Goal: Ask a question: Seek information or help from site administrators or community

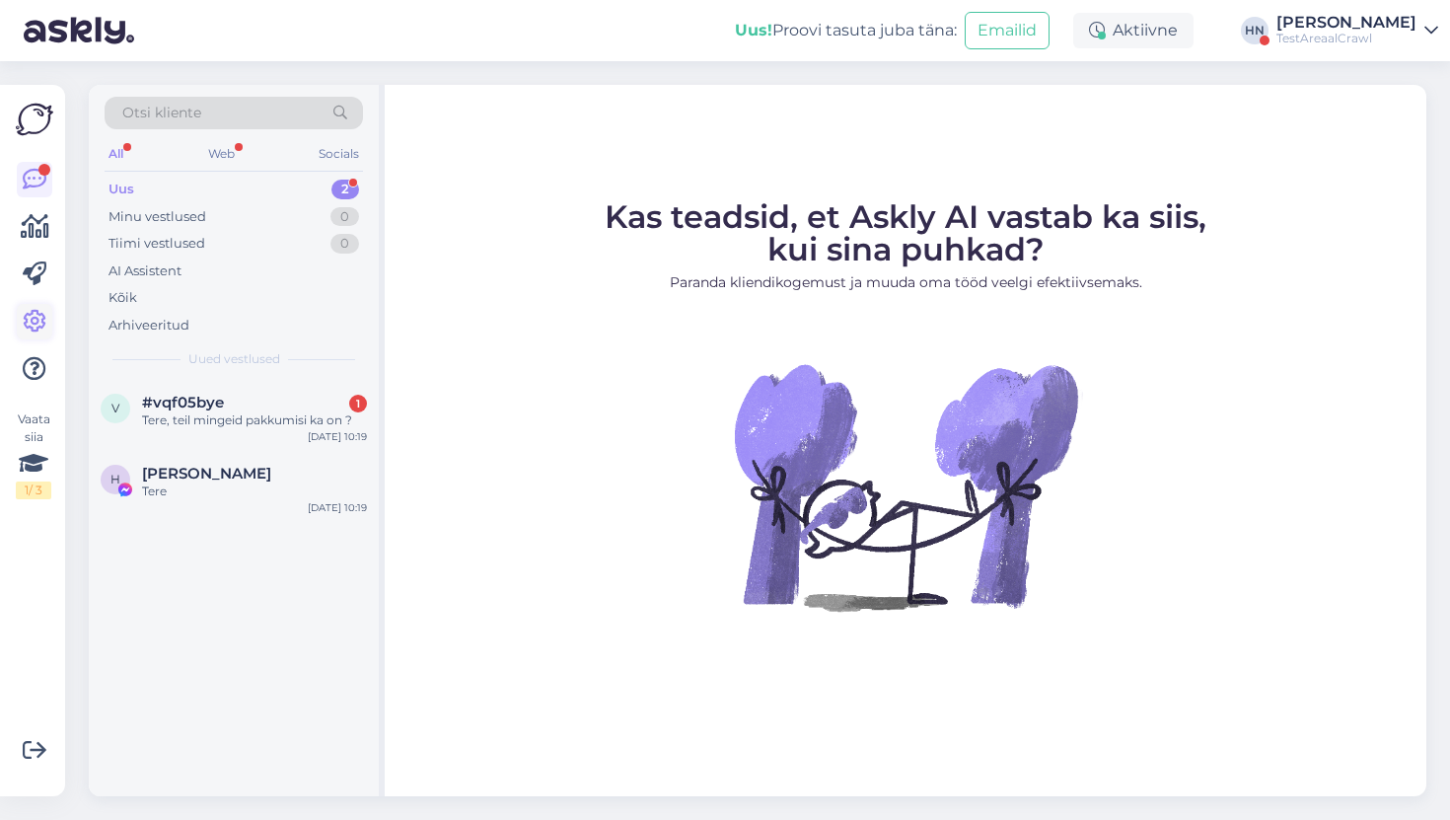
click at [37, 329] on icon at bounding box center [35, 322] width 24 height 24
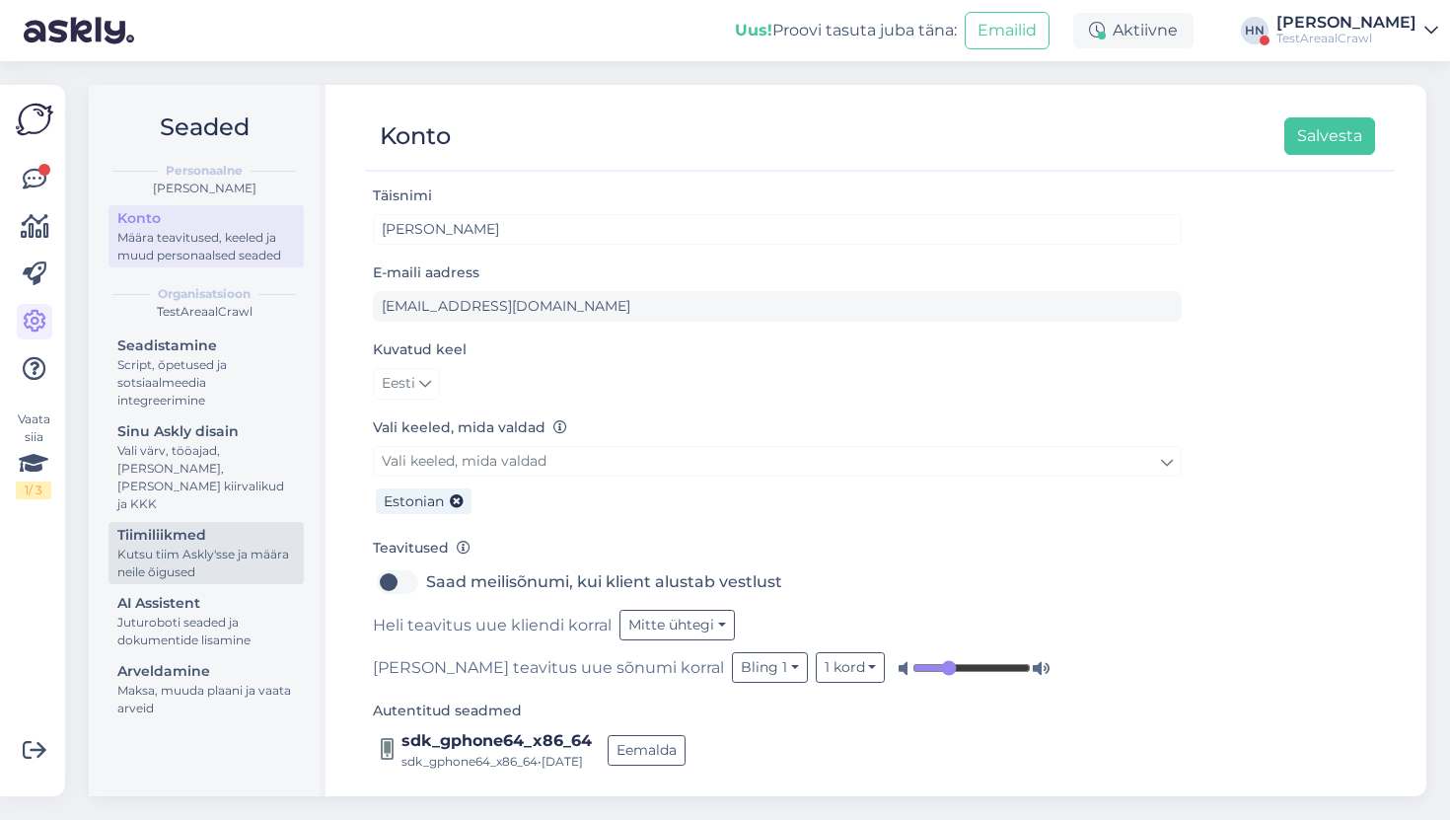
click at [188, 545] on div "Kutsu tiim Askly'sse ja määra neile õigused" at bounding box center [206, 563] width 178 height 36
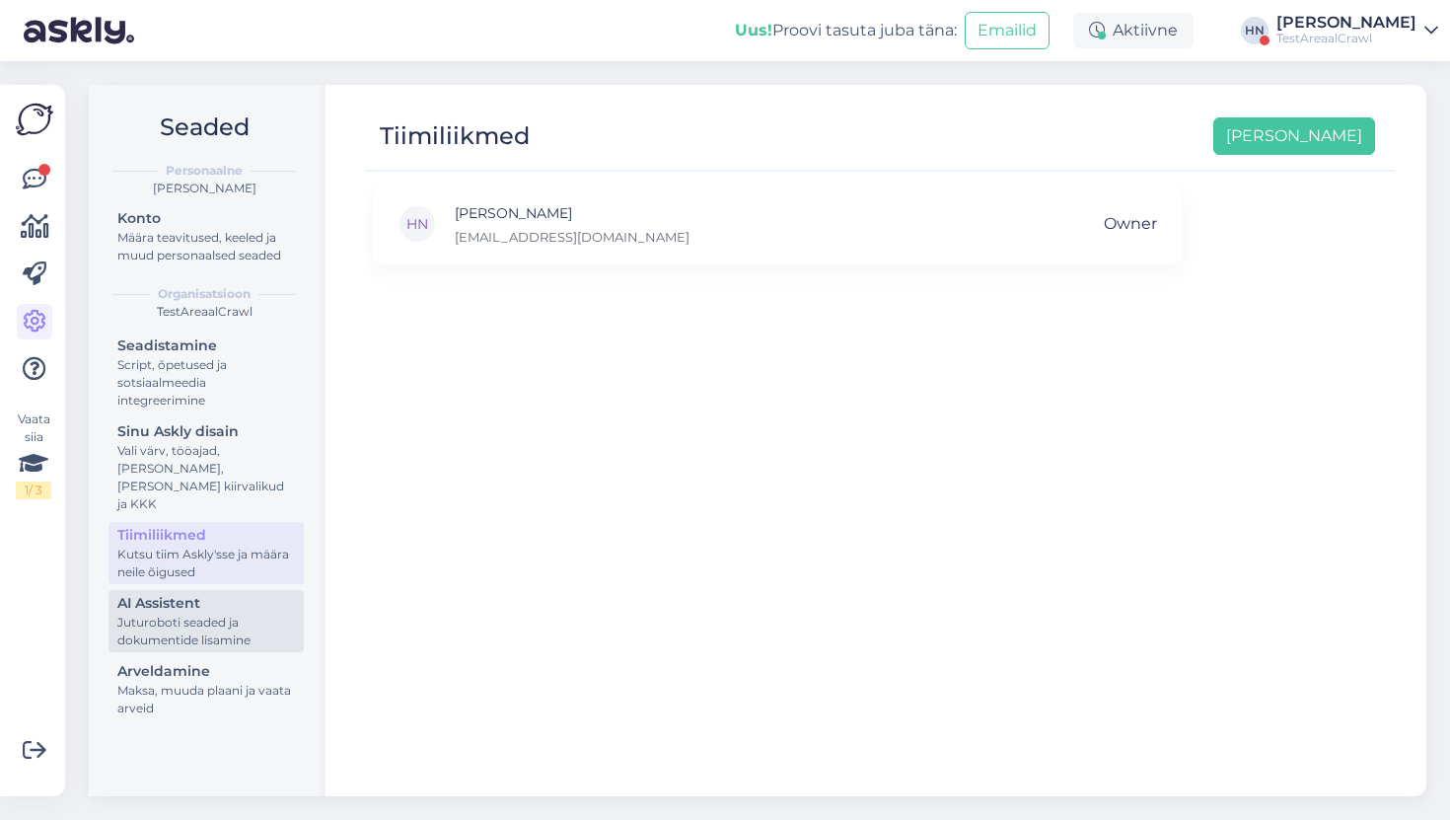
click at [197, 613] on div "Juturoboti seaded ja dokumentide lisamine" at bounding box center [206, 631] width 178 height 36
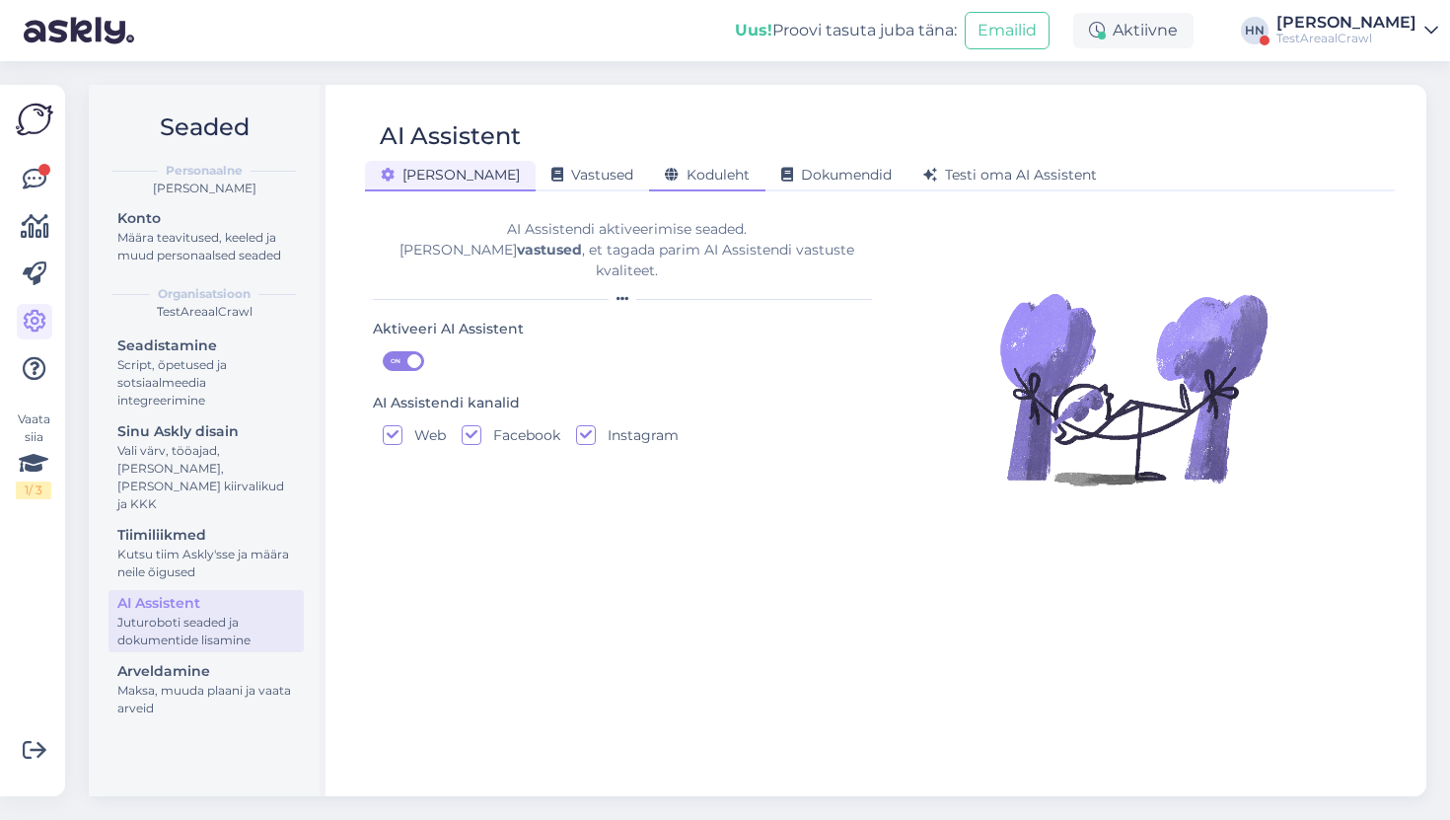
click at [665, 173] on span "Koduleht" at bounding box center [707, 175] width 85 height 18
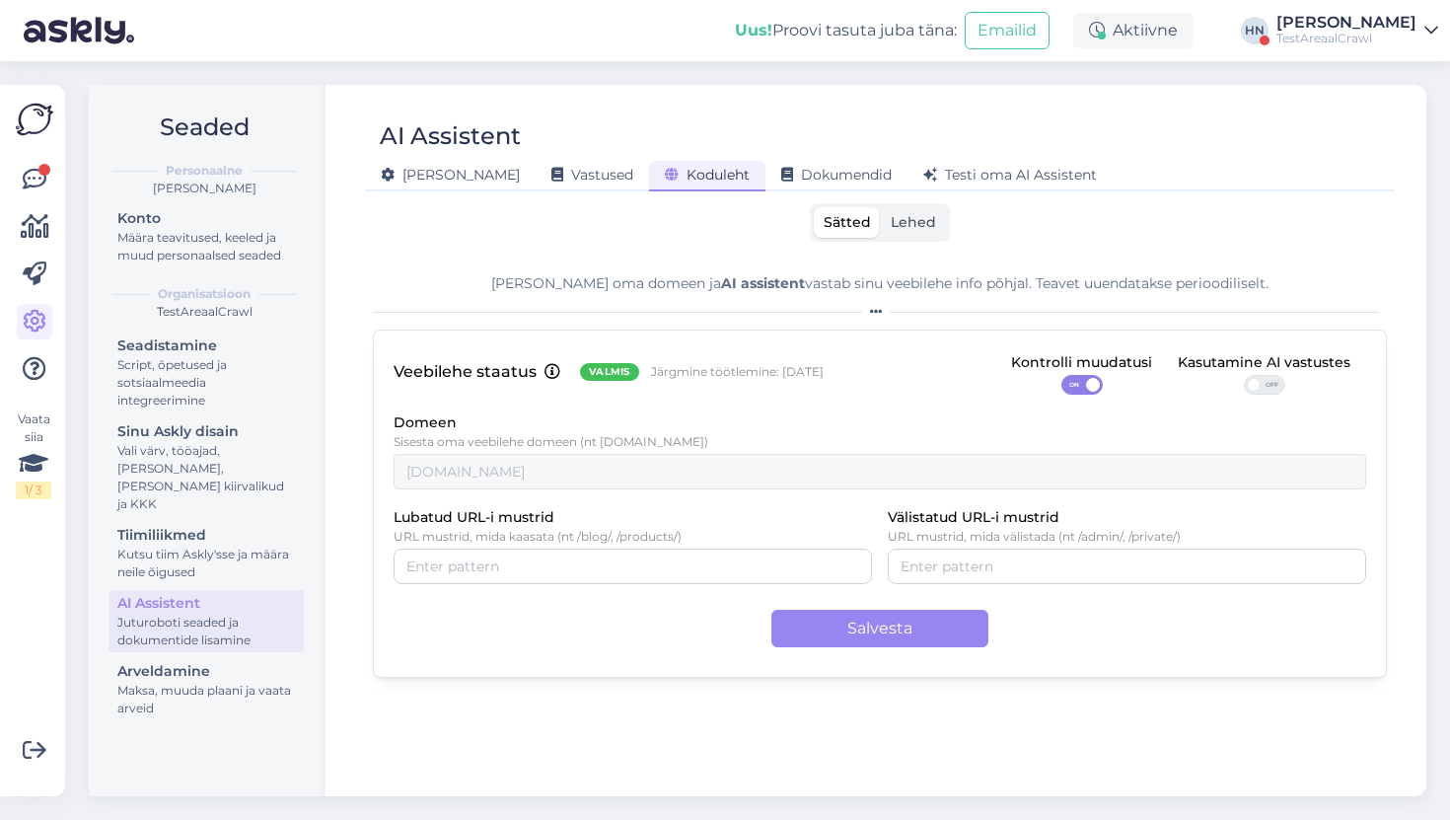
click at [913, 212] on label "Lehed" at bounding box center [913, 222] width 65 height 31
click at [881, 207] on input "Lehed" at bounding box center [881, 207] width 0 height 0
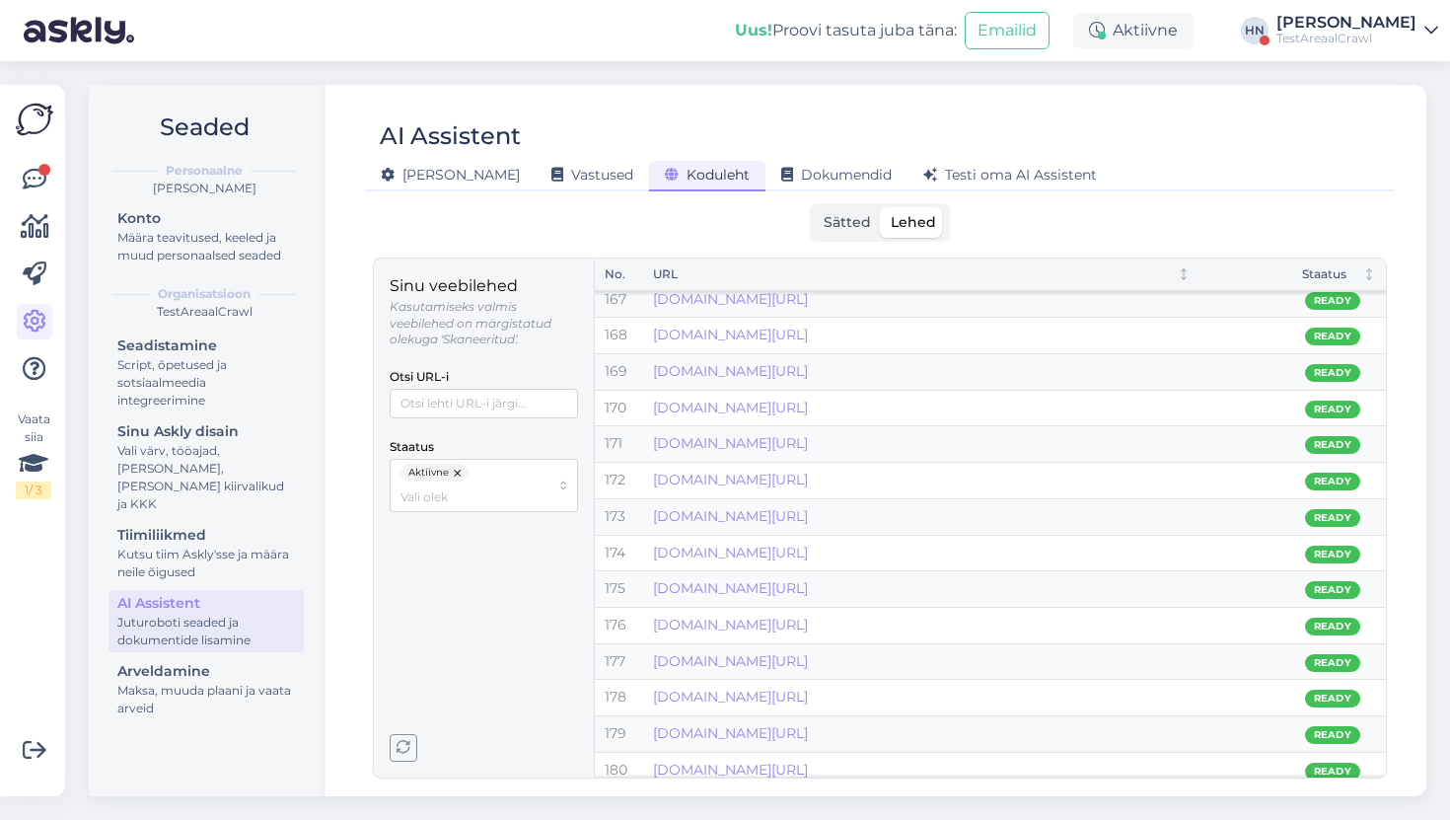
scroll to position [5878, 0]
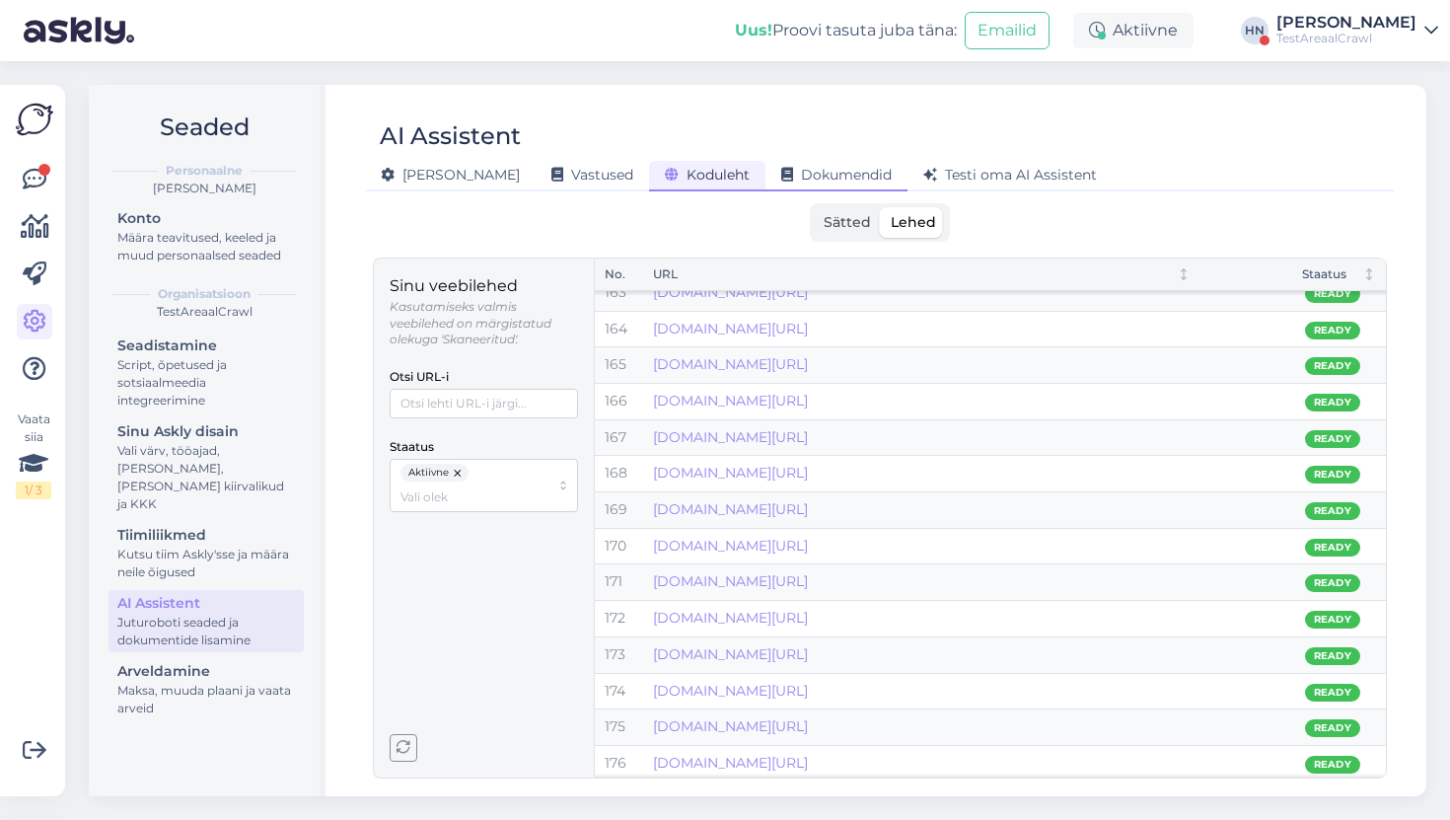
click at [765, 185] on div "Dokumendid" at bounding box center [836, 176] width 142 height 31
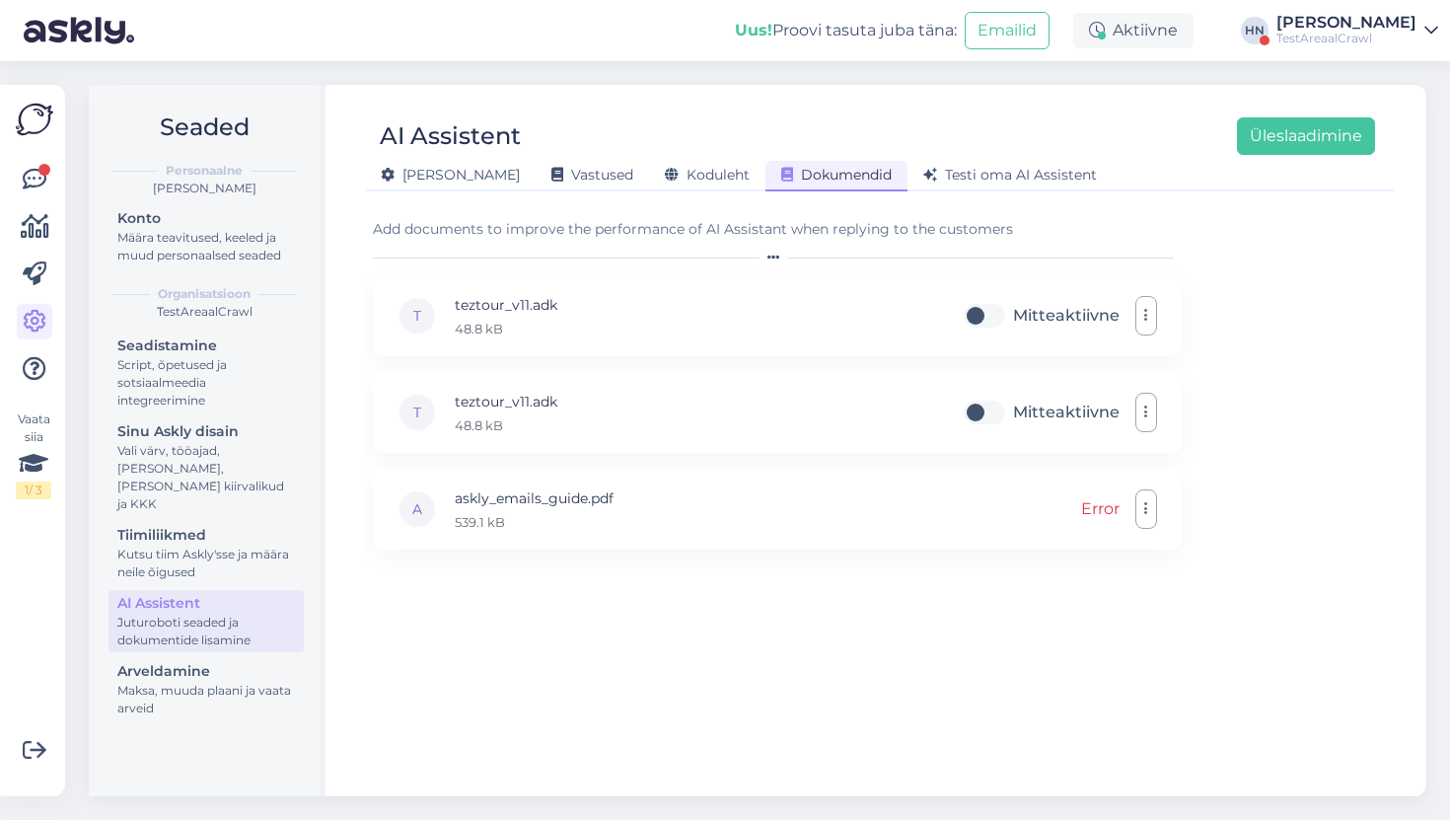
click at [560, 192] on div "AI Assistent Üleslaadimine [PERSON_NAME] Vastused Koduleht Dokumendid [PERSON_N…" at bounding box center [879, 440] width 1093 height 711
click at [551, 178] on span "Vastused" at bounding box center [592, 175] width 82 height 18
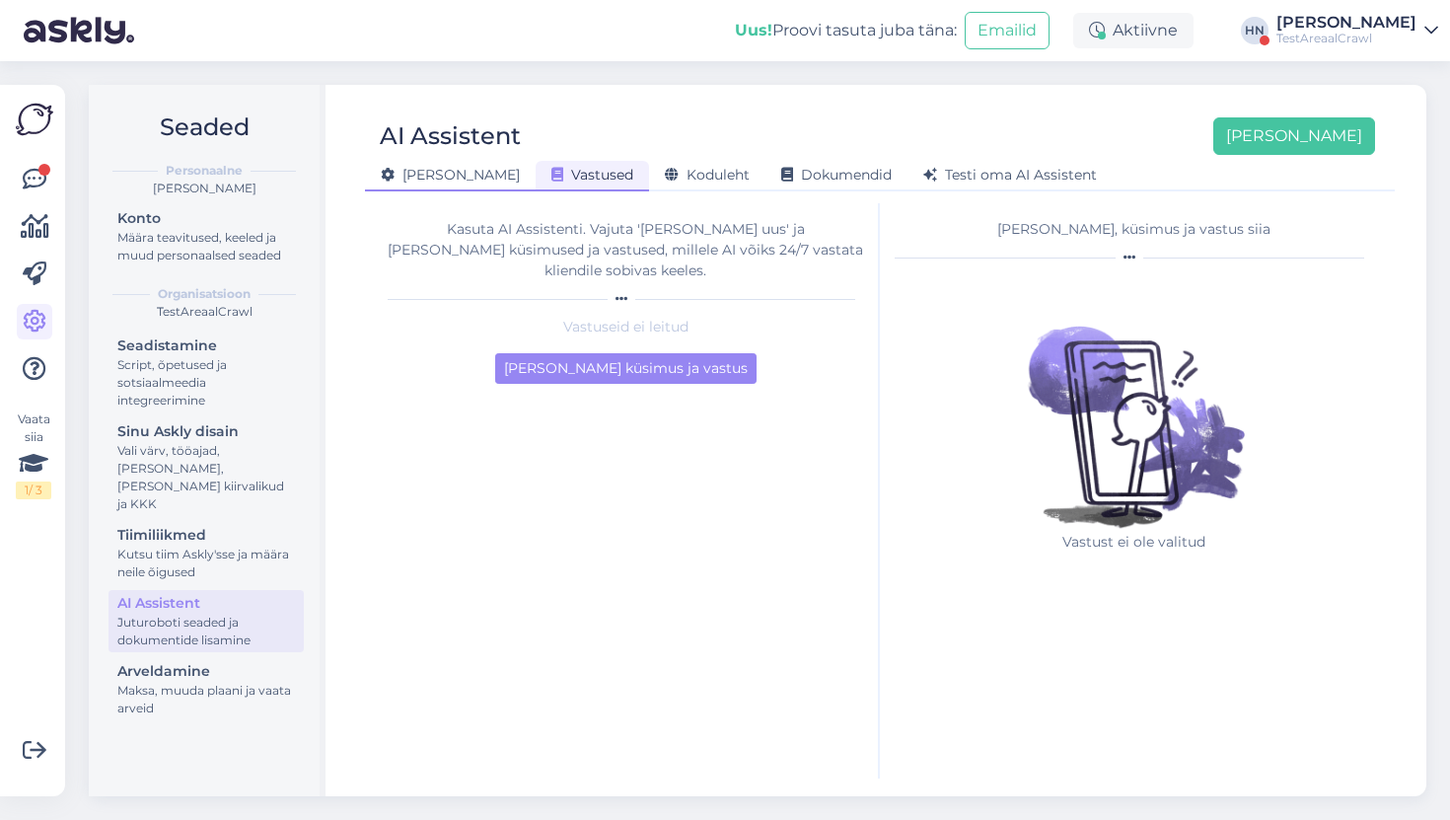
click at [435, 174] on span "[PERSON_NAME]" at bounding box center [450, 175] width 139 height 18
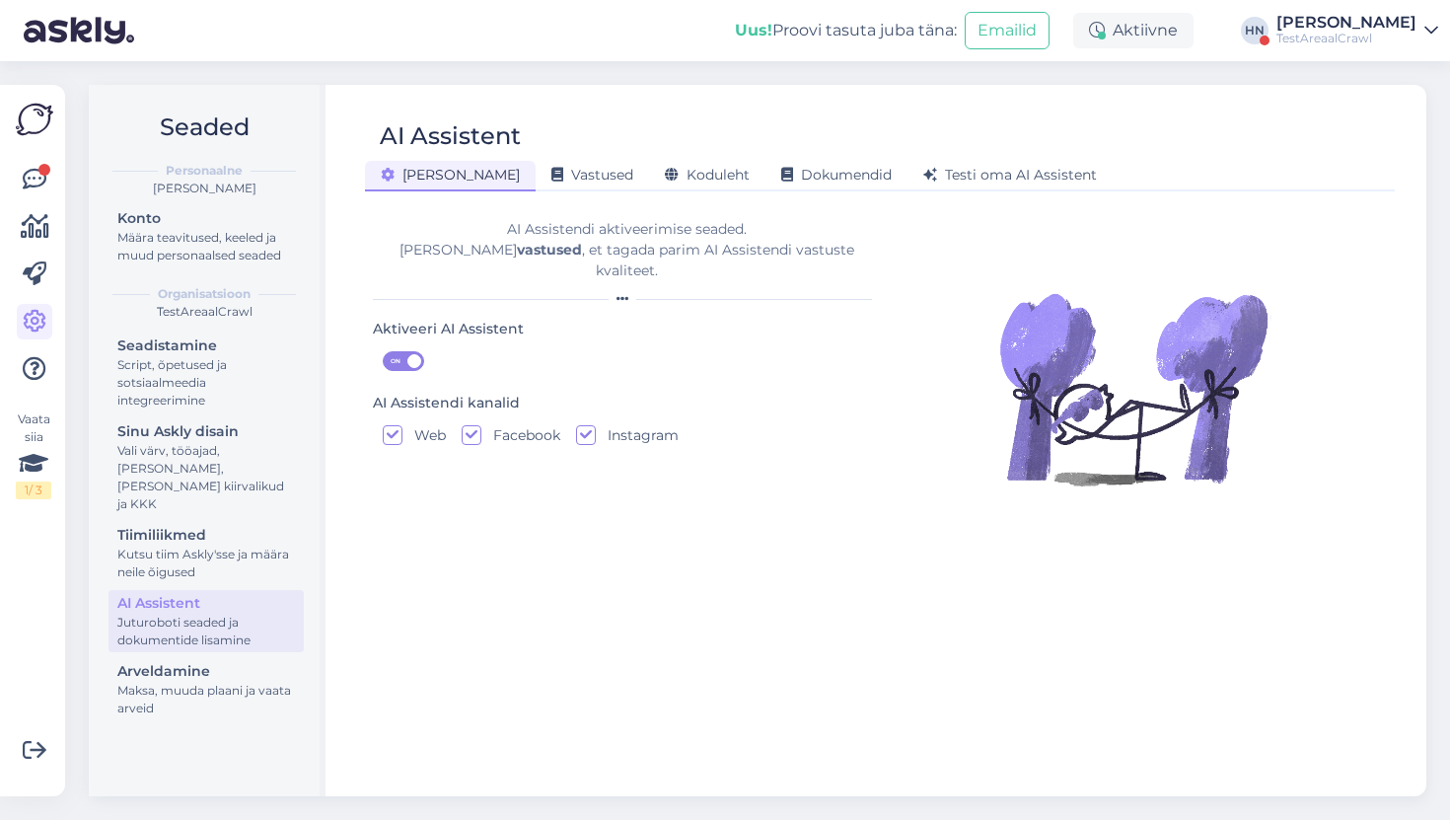
click at [417, 354] on span at bounding box center [414, 361] width 14 height 14
click at [383, 351] on input "ON" at bounding box center [383, 351] width 0 height 0
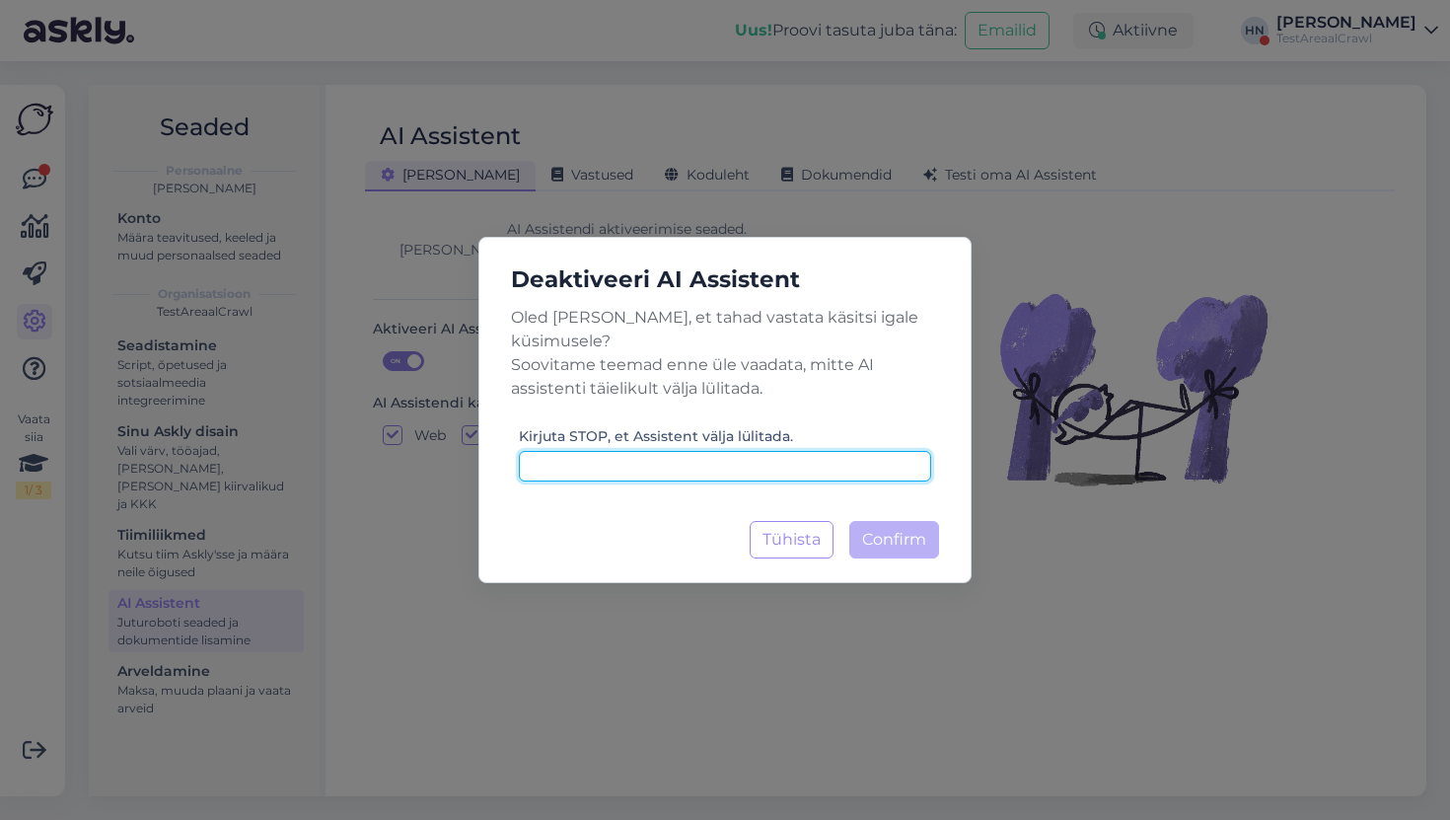
click at [701, 458] on input at bounding box center [725, 466] width 412 height 31
type input "stop"
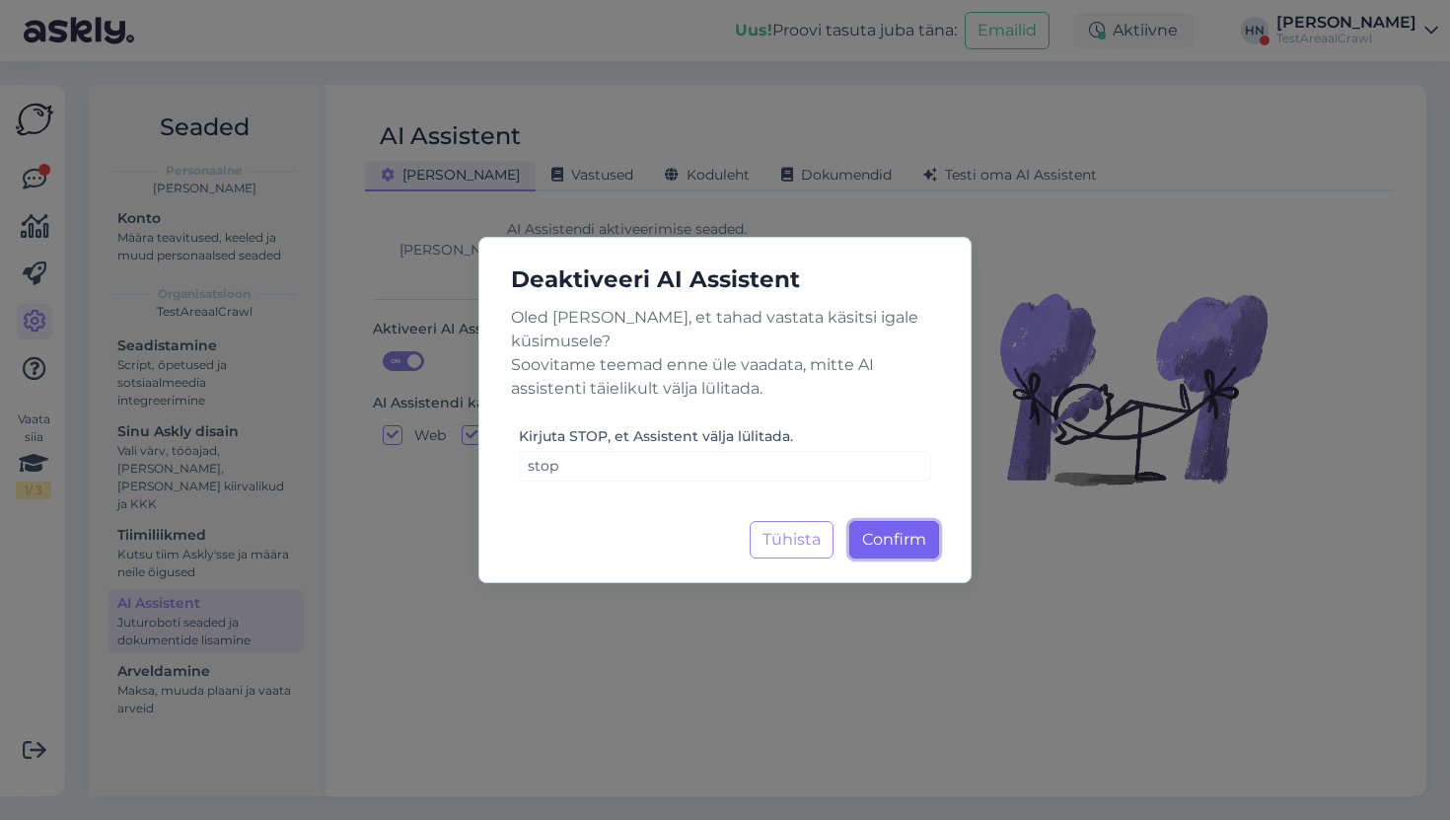
click at [904, 521] on button "Confirm Laadimine..." at bounding box center [894, 539] width 90 height 37
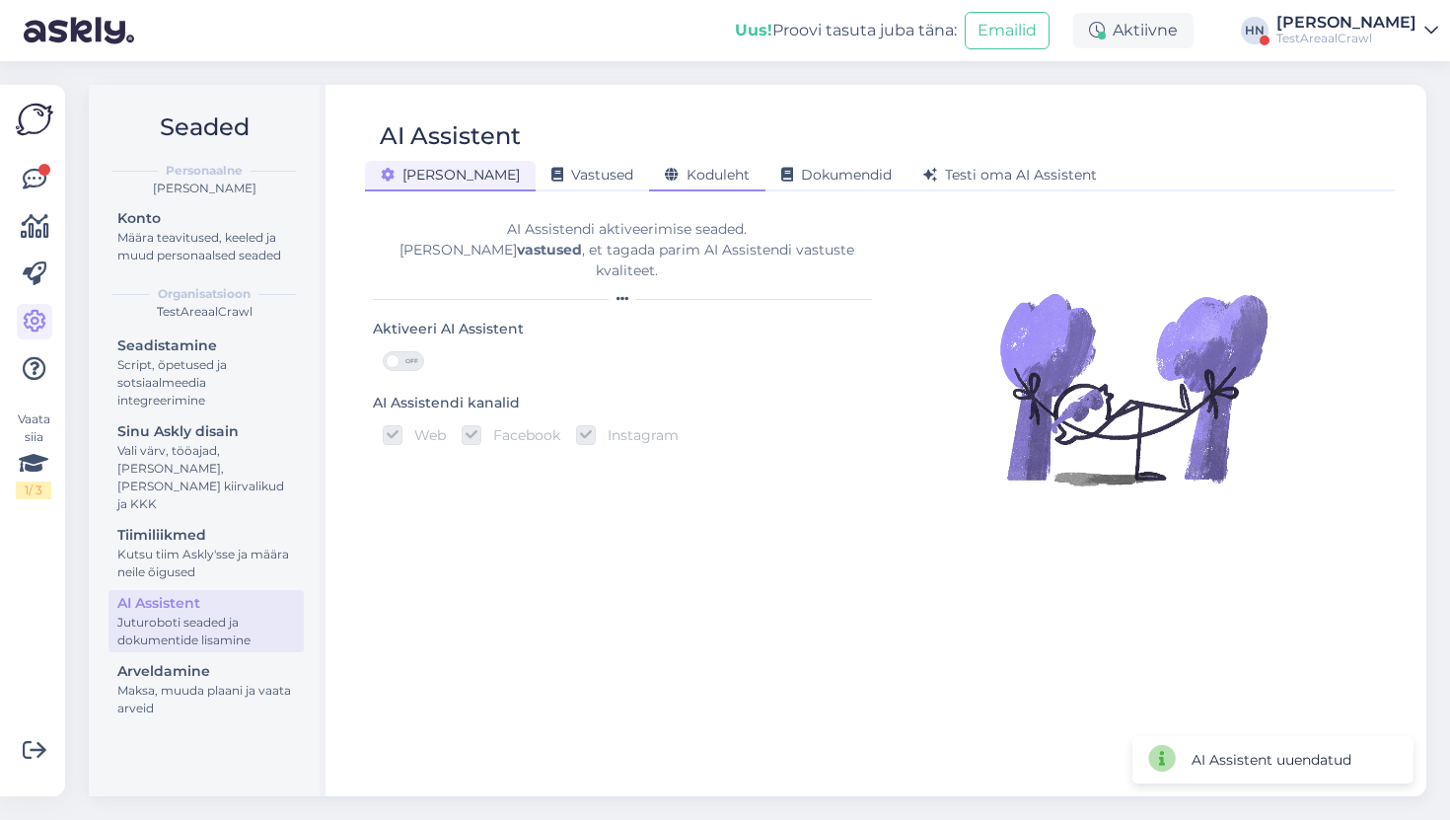
click at [654, 183] on div "Koduleht" at bounding box center [707, 176] width 116 height 31
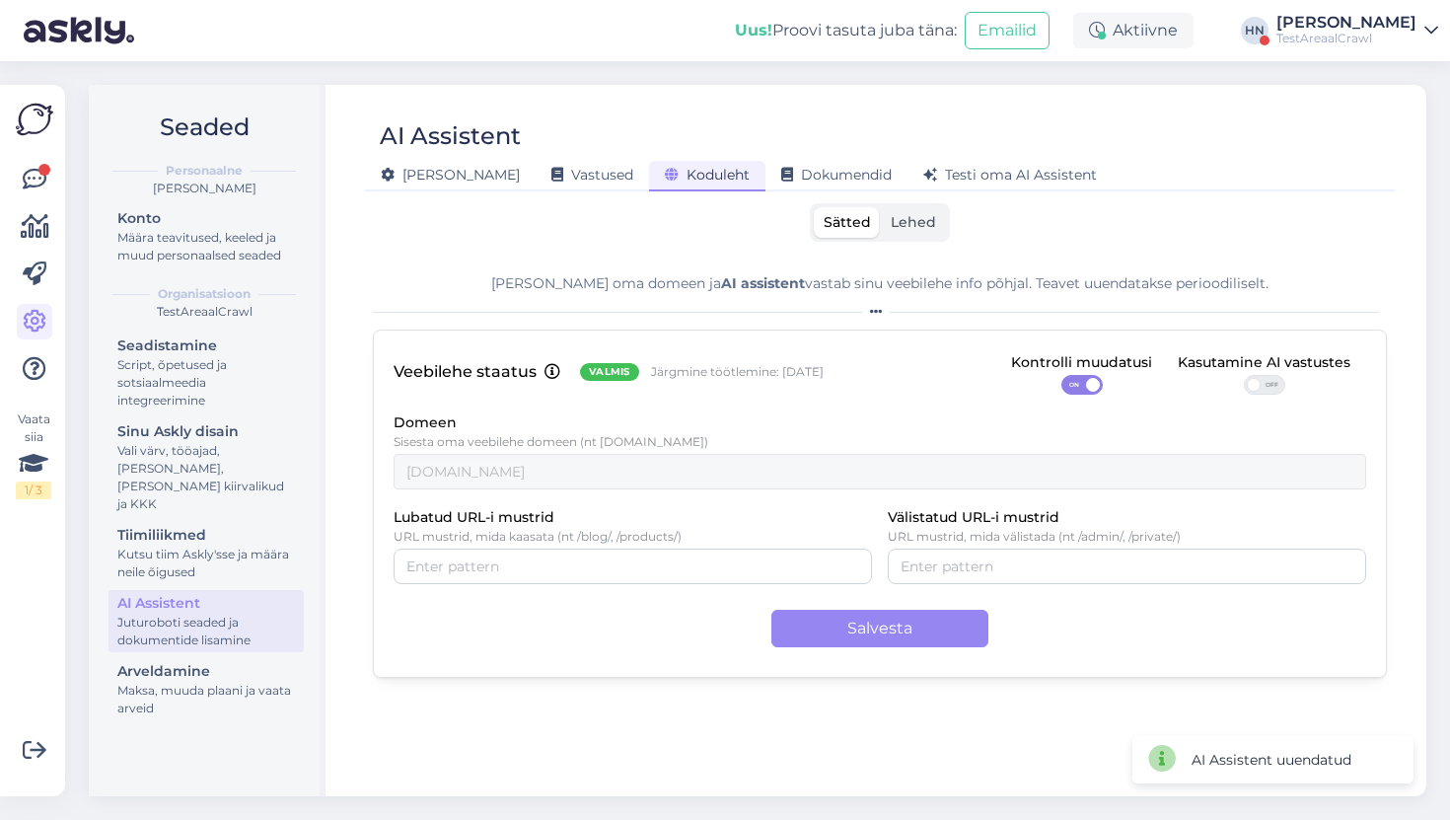
click at [1244, 412] on div "Domeen Sisesta oma veebilehe domeen (nt [DOMAIN_NAME]) [DOMAIN_NAME]" at bounding box center [880, 449] width 973 height 79
click at [1252, 399] on div "Veebilehe staatus Valmis Järgmine töötlemine: [DATE] Kontrolli muudatusi ON Kas…" at bounding box center [880, 503] width 1014 height 348
click at [1252, 392] on div "OFF" at bounding box center [1264, 385] width 41 height 20
click at [1244, 375] on input "OFF" at bounding box center [1244, 375] width 0 height 0
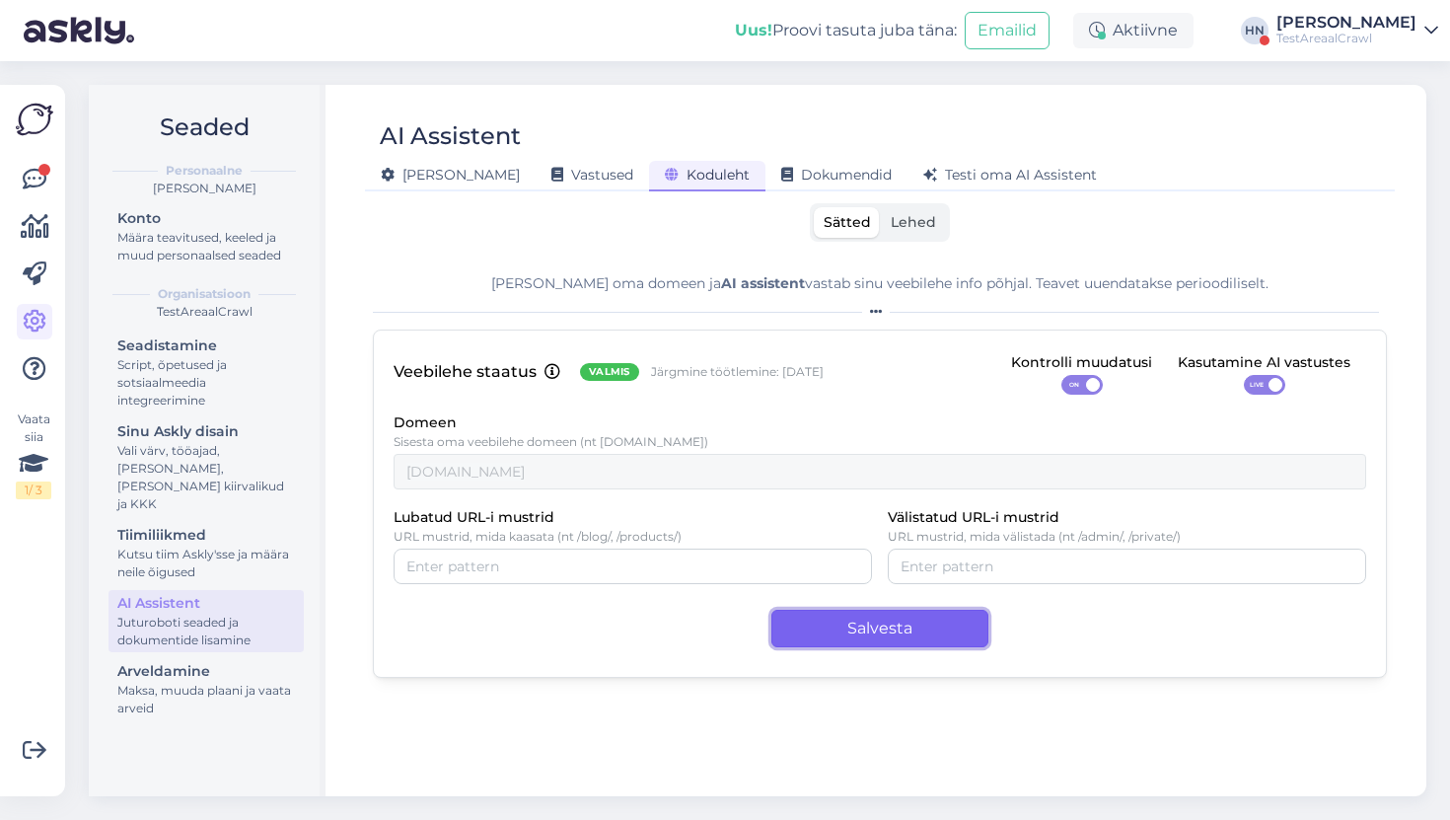
click at [901, 635] on button "Salvesta" at bounding box center [879, 628] width 217 height 37
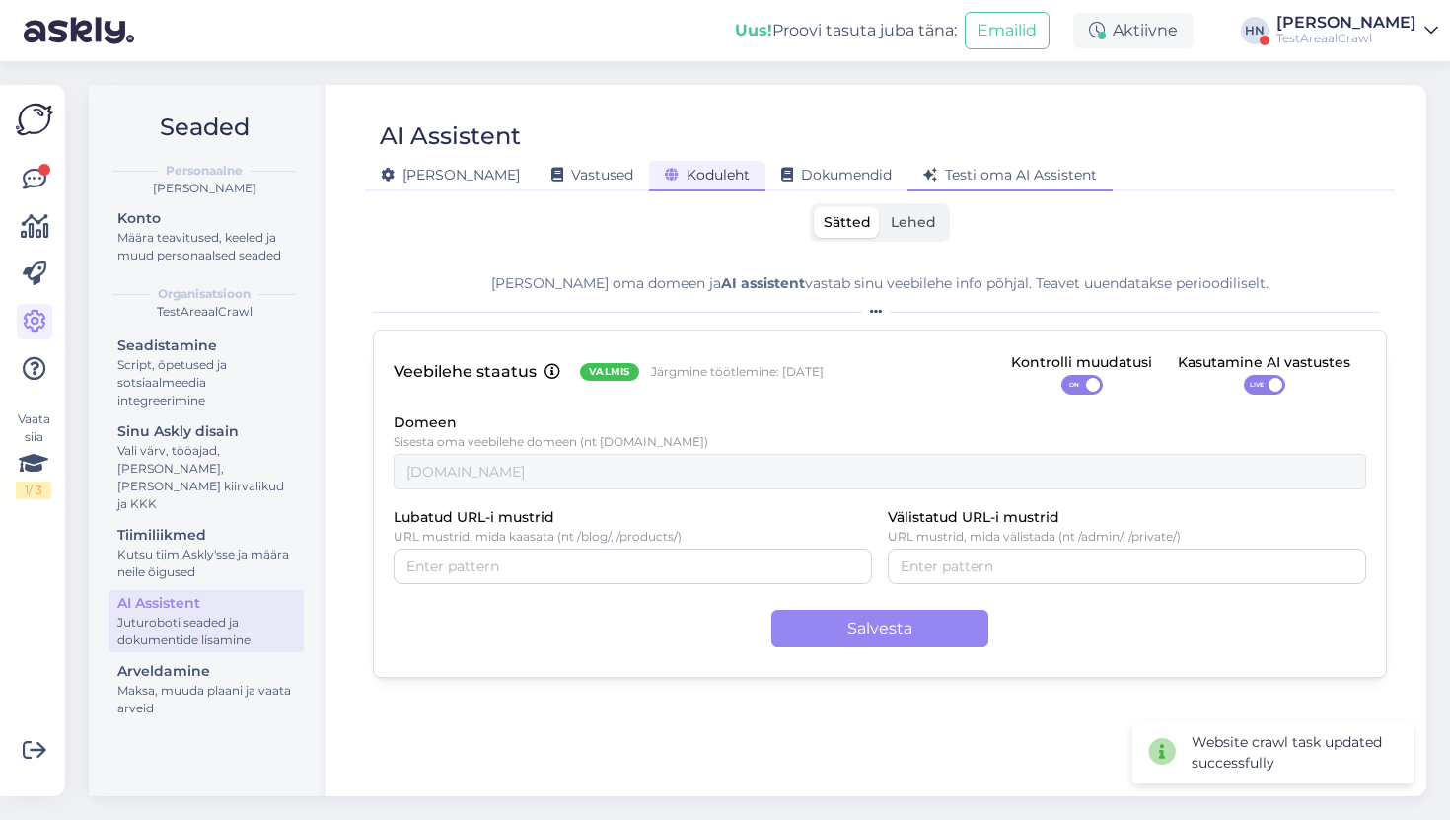
click at [907, 184] on div "Testi oma AI Assistent" at bounding box center [1009, 176] width 205 height 31
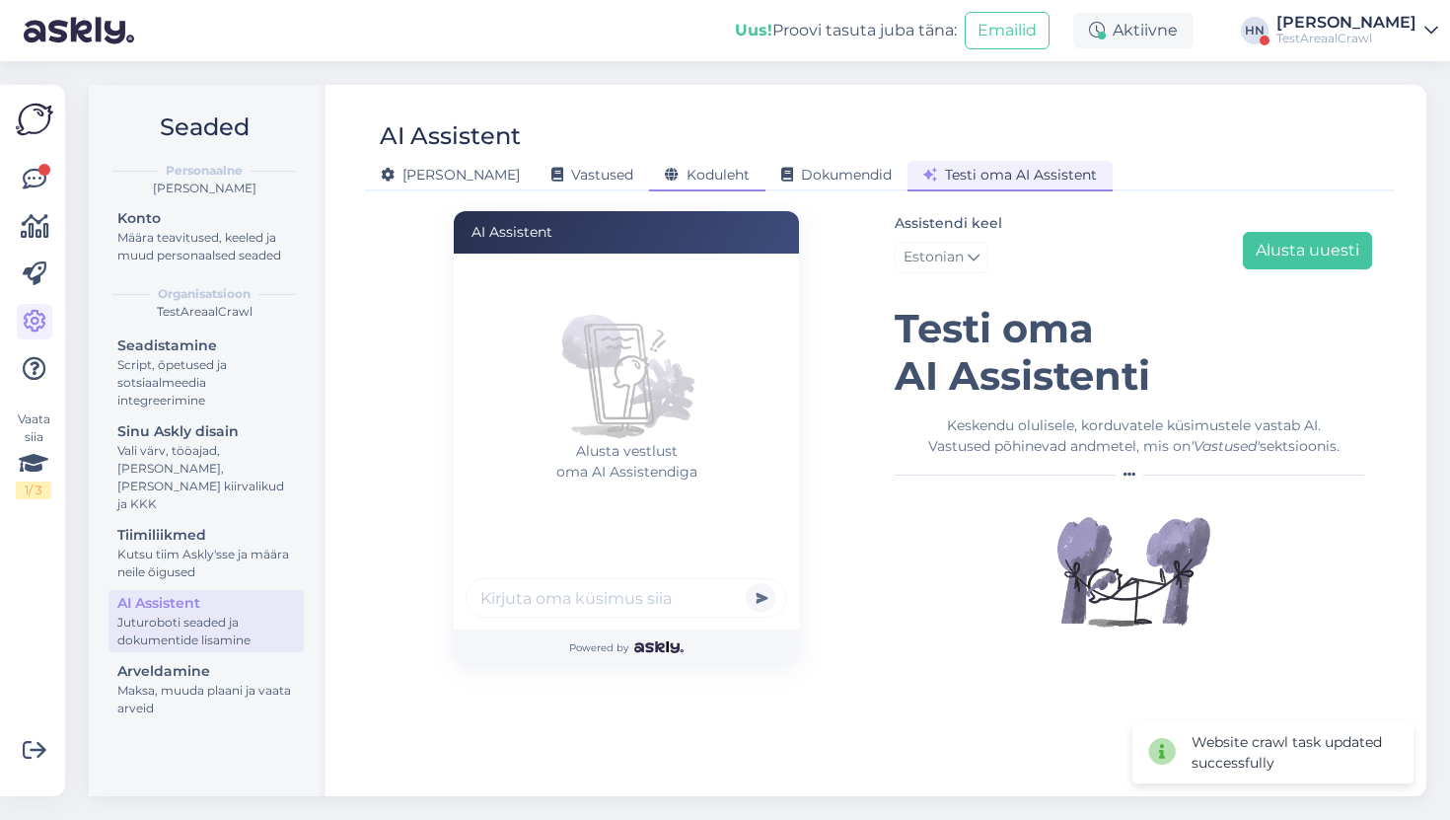
click at [652, 190] on div "AI Assistent [PERSON_NAME] Vastused Koduleht Dokumendid [PERSON_NAME] oma AI As…" at bounding box center [879, 440] width 1093 height 711
click at [653, 187] on div "Koduleht" at bounding box center [707, 176] width 116 height 31
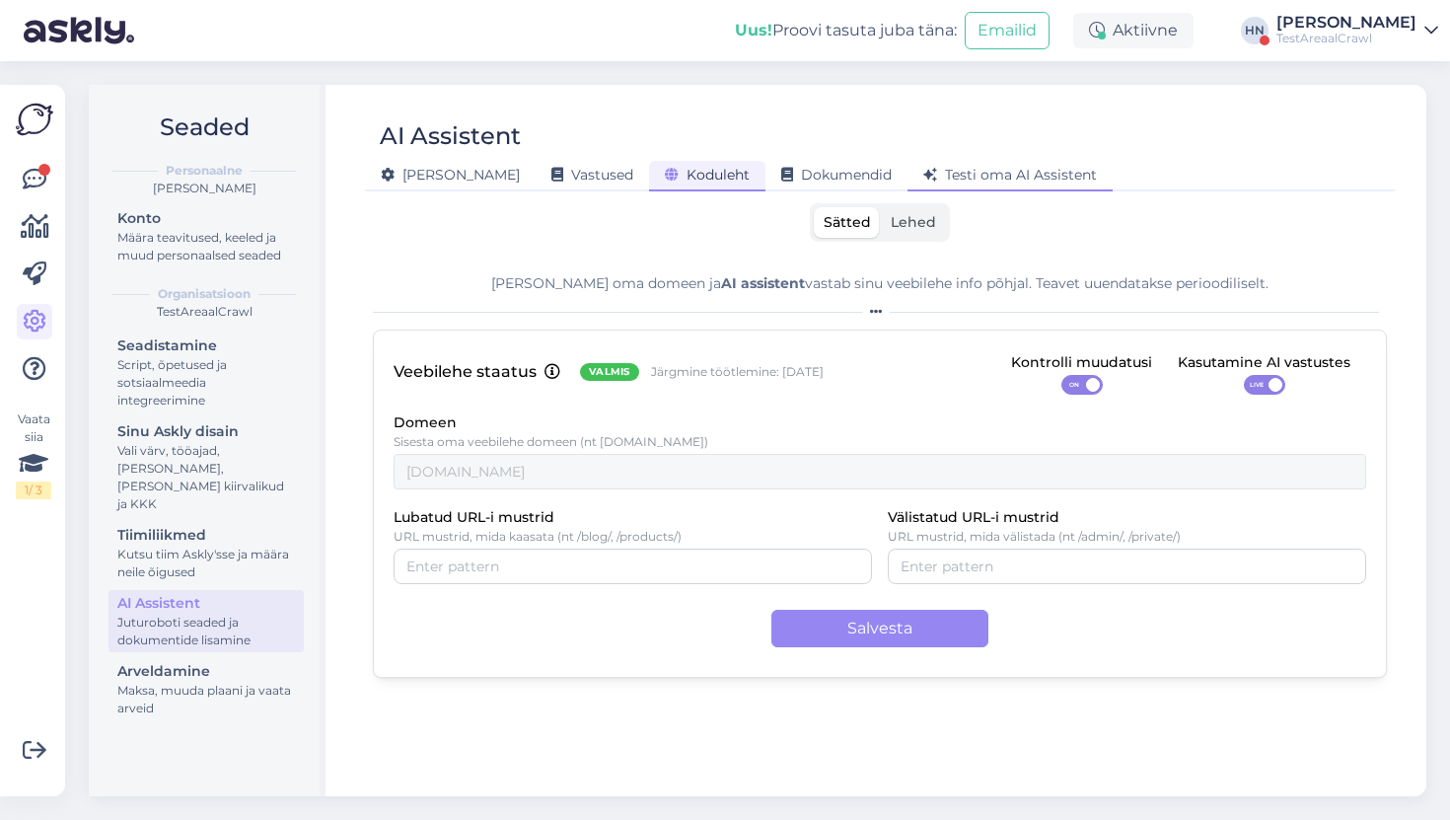
click at [923, 178] on span "Testi oma AI Assistent" at bounding box center [1010, 175] width 174 height 18
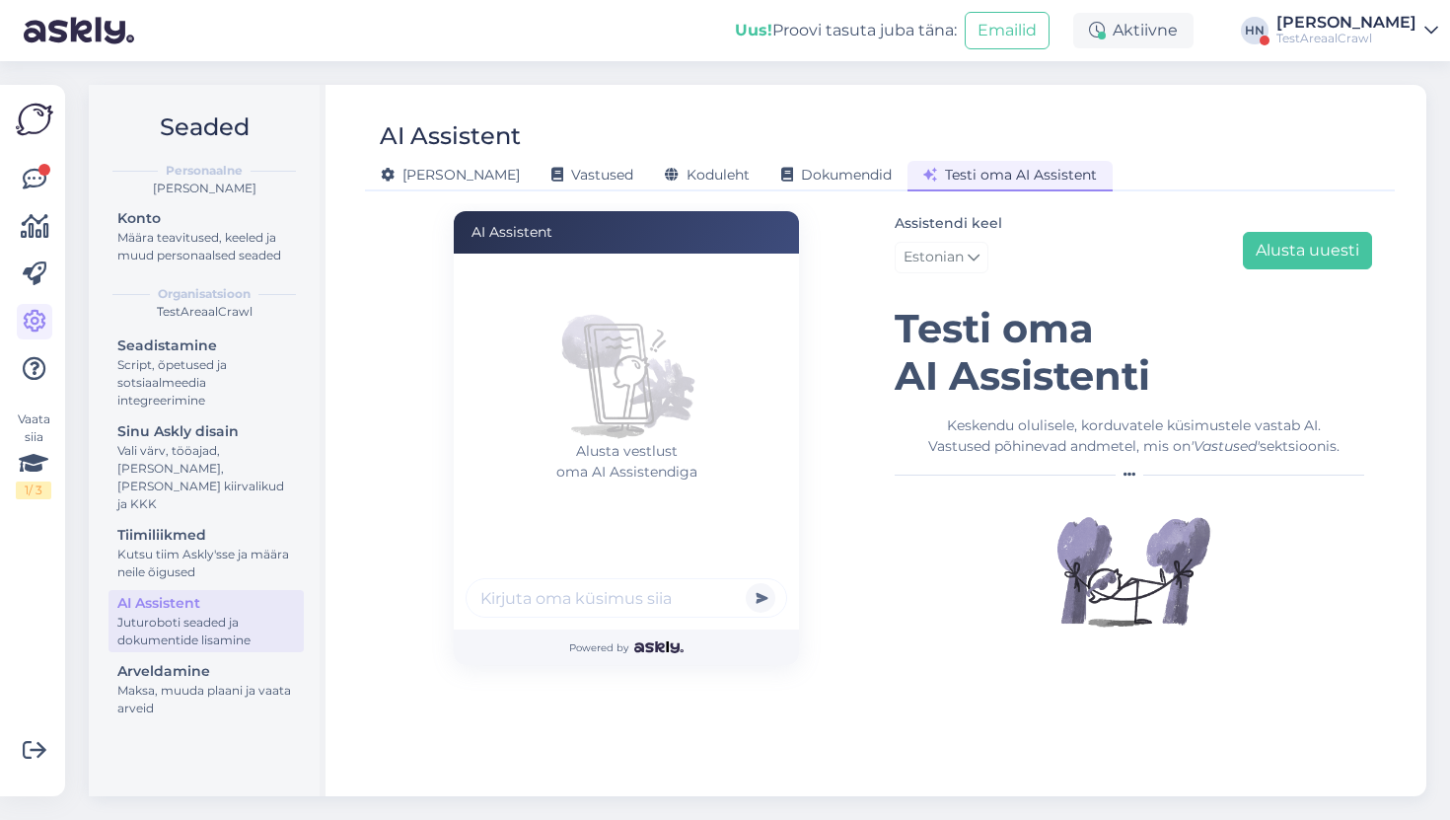
click at [544, 600] on input "text" at bounding box center [627, 597] width 322 height 39
type input "Kuidas tagastamine käib ?"
click at [746, 583] on button "submit" at bounding box center [761, 598] width 30 height 30
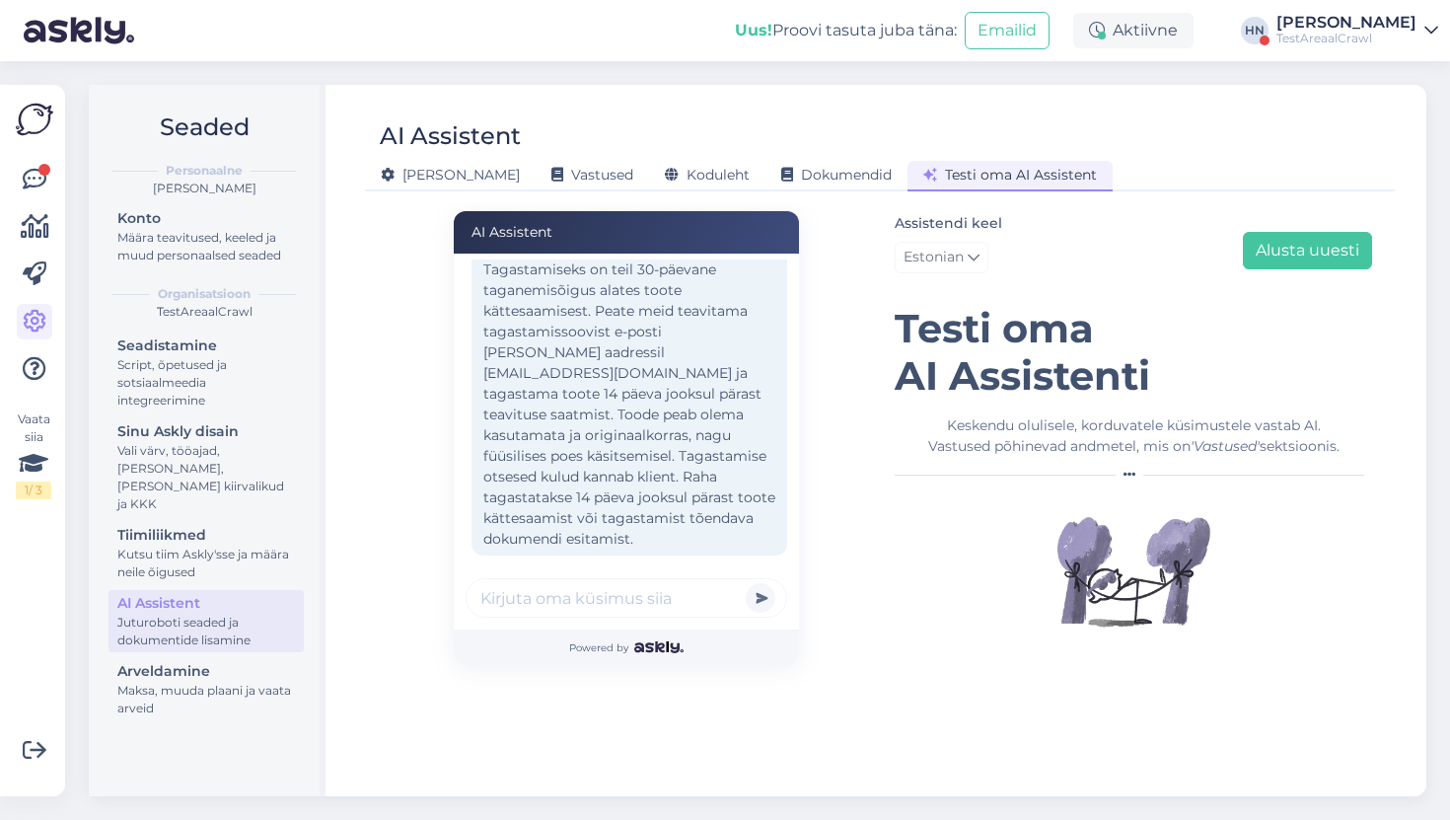
scroll to position [107, 0]
click at [547, 331] on div "Tere! Tagastamiseks on teil 30-päevane taganemisõigus alates toote kättesaamise…" at bounding box center [629, 380] width 316 height 343
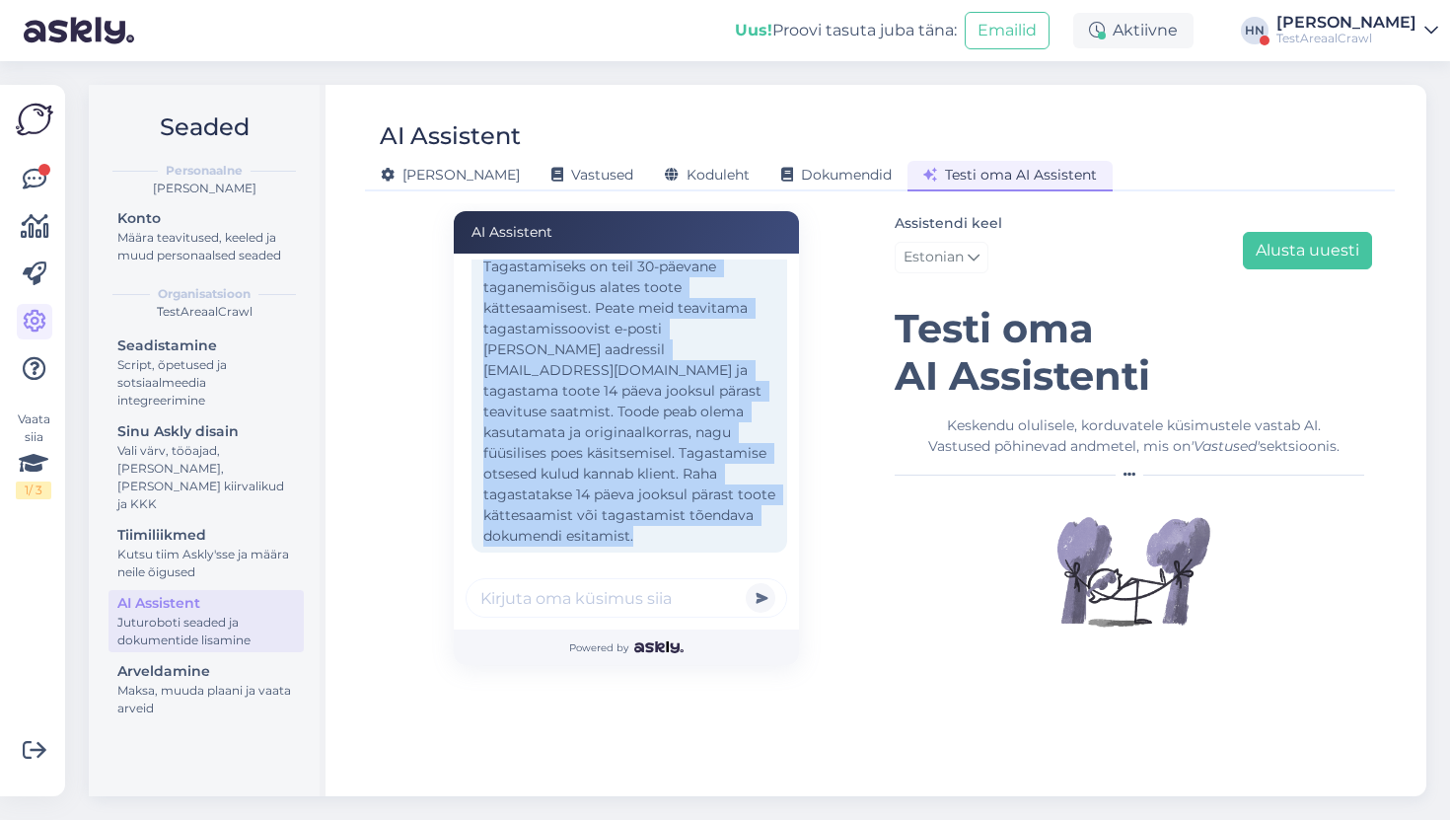
click at [547, 331] on div "Tere! Tagastamiseks on teil 30-päevane taganemisõigus alates toote kättesaamise…" at bounding box center [629, 380] width 316 height 343
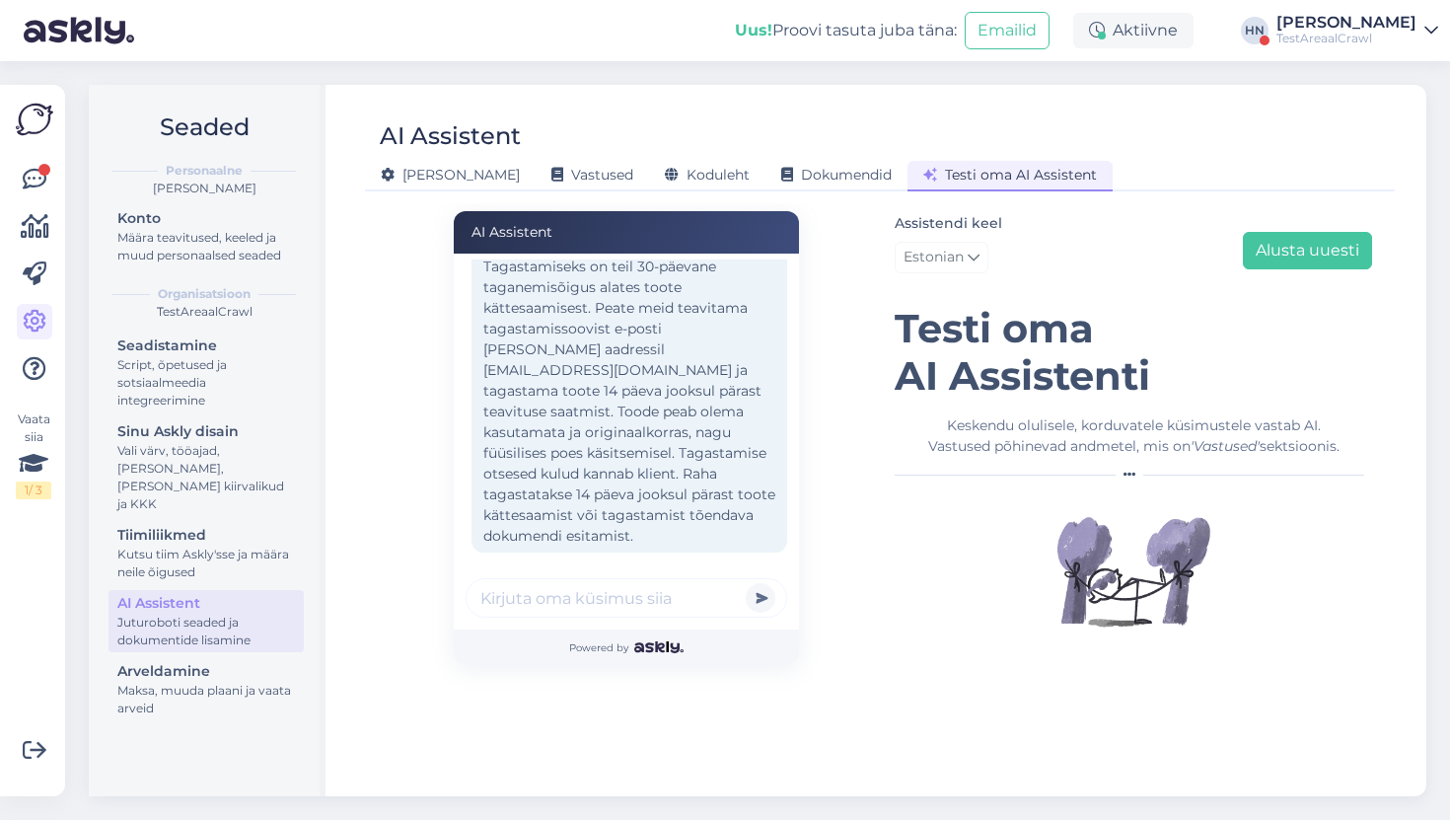
click at [678, 607] on input "text" at bounding box center [627, 597] width 322 height 39
type input "kas vana elektroonikat saab teile [PERSON_NAME][GEOGRAPHIC_DATA] ?"
click at [746, 583] on button "submit" at bounding box center [761, 598] width 30 height 30
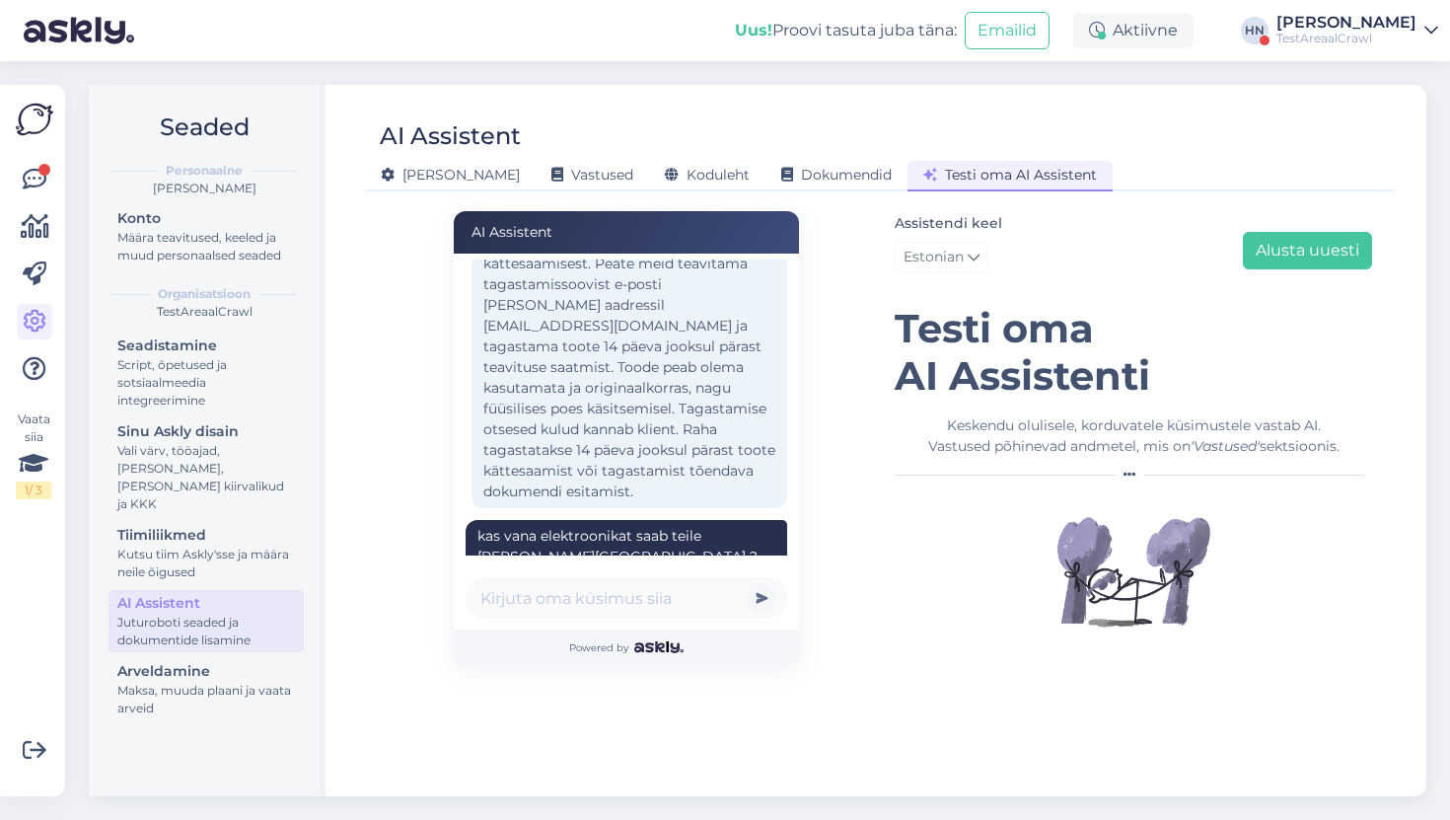
scroll to position [275, 0]
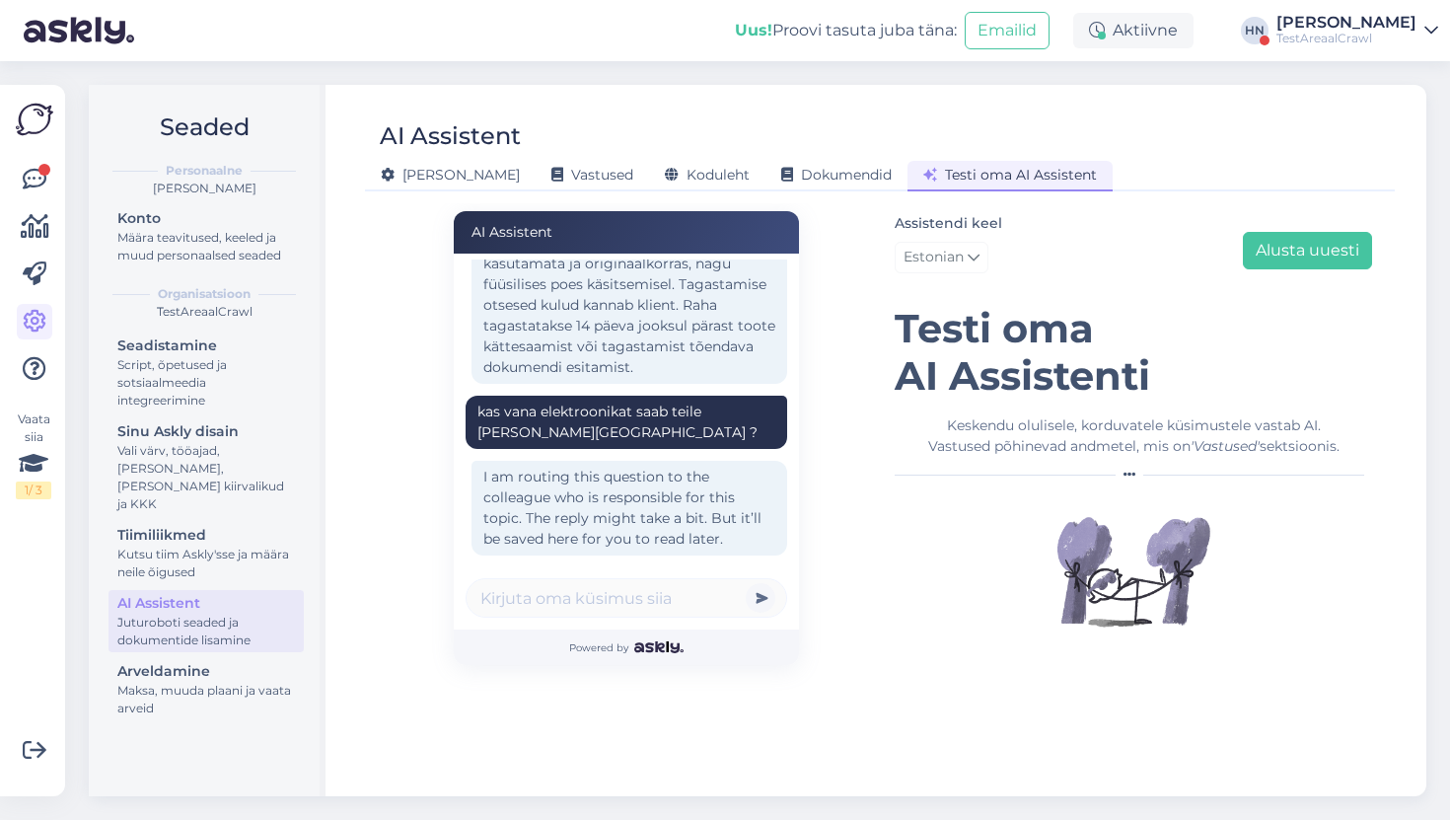
click at [610, 401] on div "kas vana elektroonikat saab teile [PERSON_NAME][GEOGRAPHIC_DATA] ?" at bounding box center [626, 421] width 298 height 41
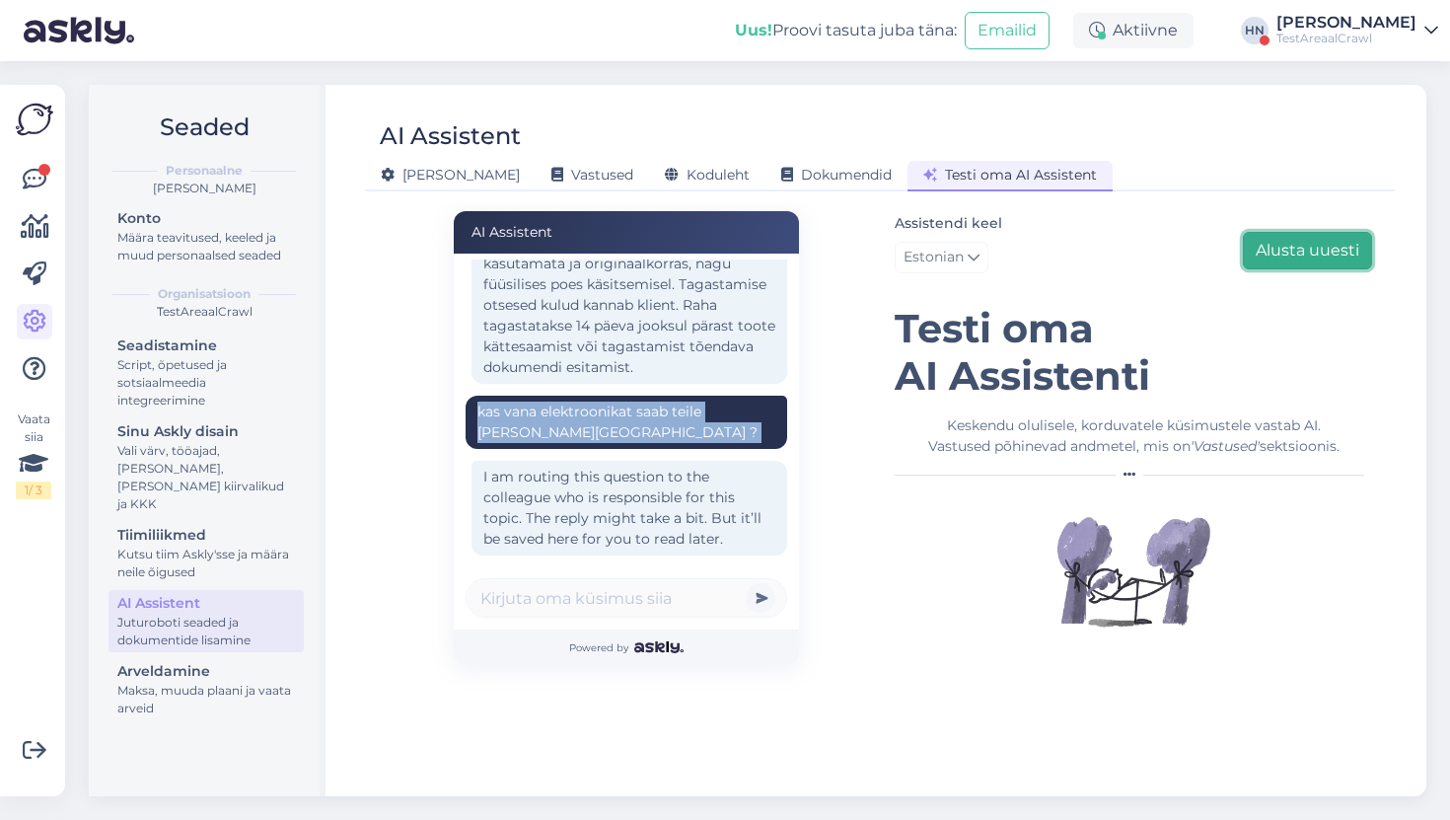
click at [1318, 241] on button "Alusta uuesti" at bounding box center [1307, 250] width 129 height 37
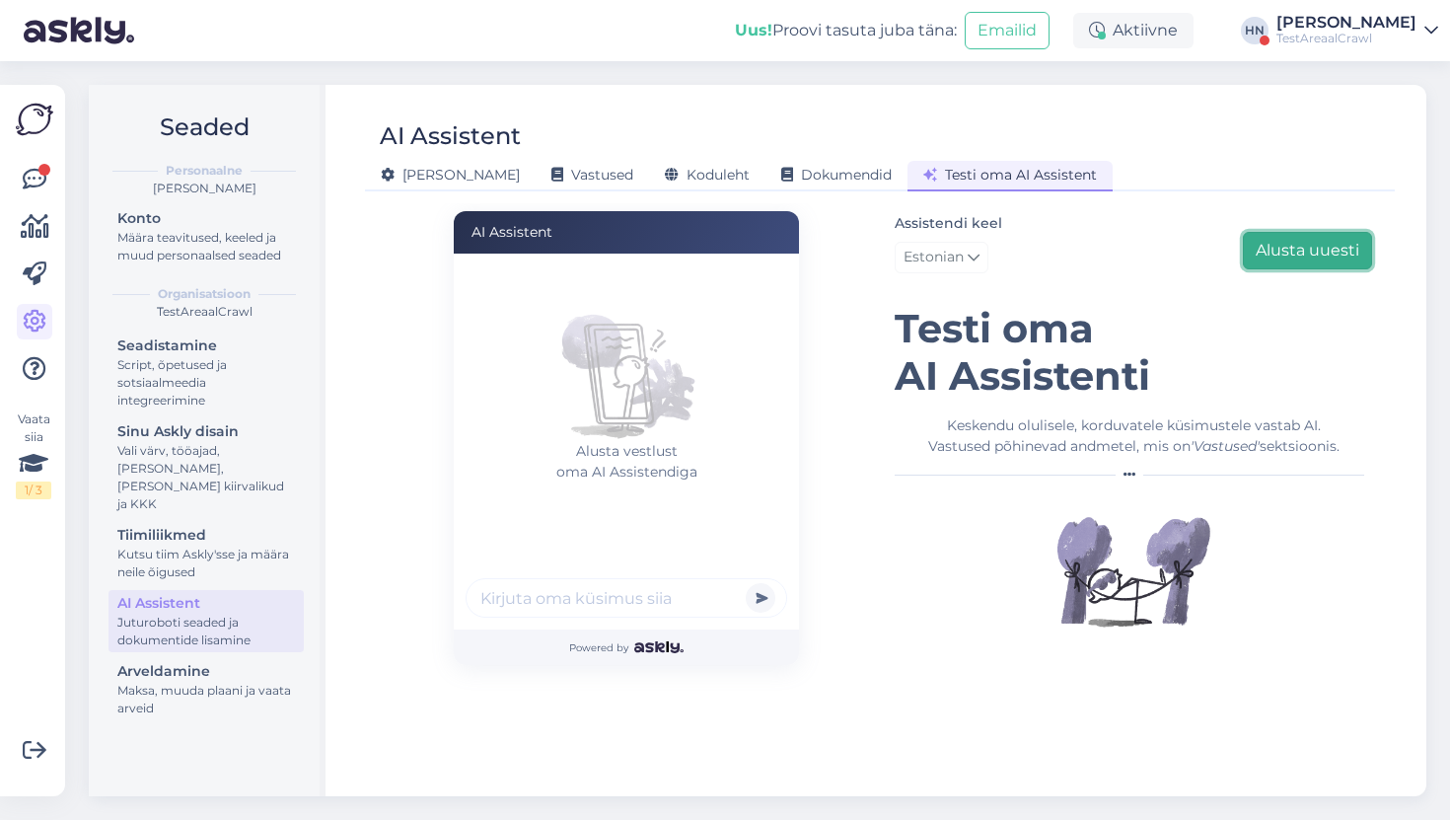
scroll to position [0, 0]
click at [549, 606] on input "text" at bounding box center [627, 597] width 322 height 39
paste input "kas vana elektroonikat saab teile [PERSON_NAME][GEOGRAPHIC_DATA] ?"
type input "kas vana elektroonikat saab teile [PERSON_NAME][GEOGRAPHIC_DATA] ?"
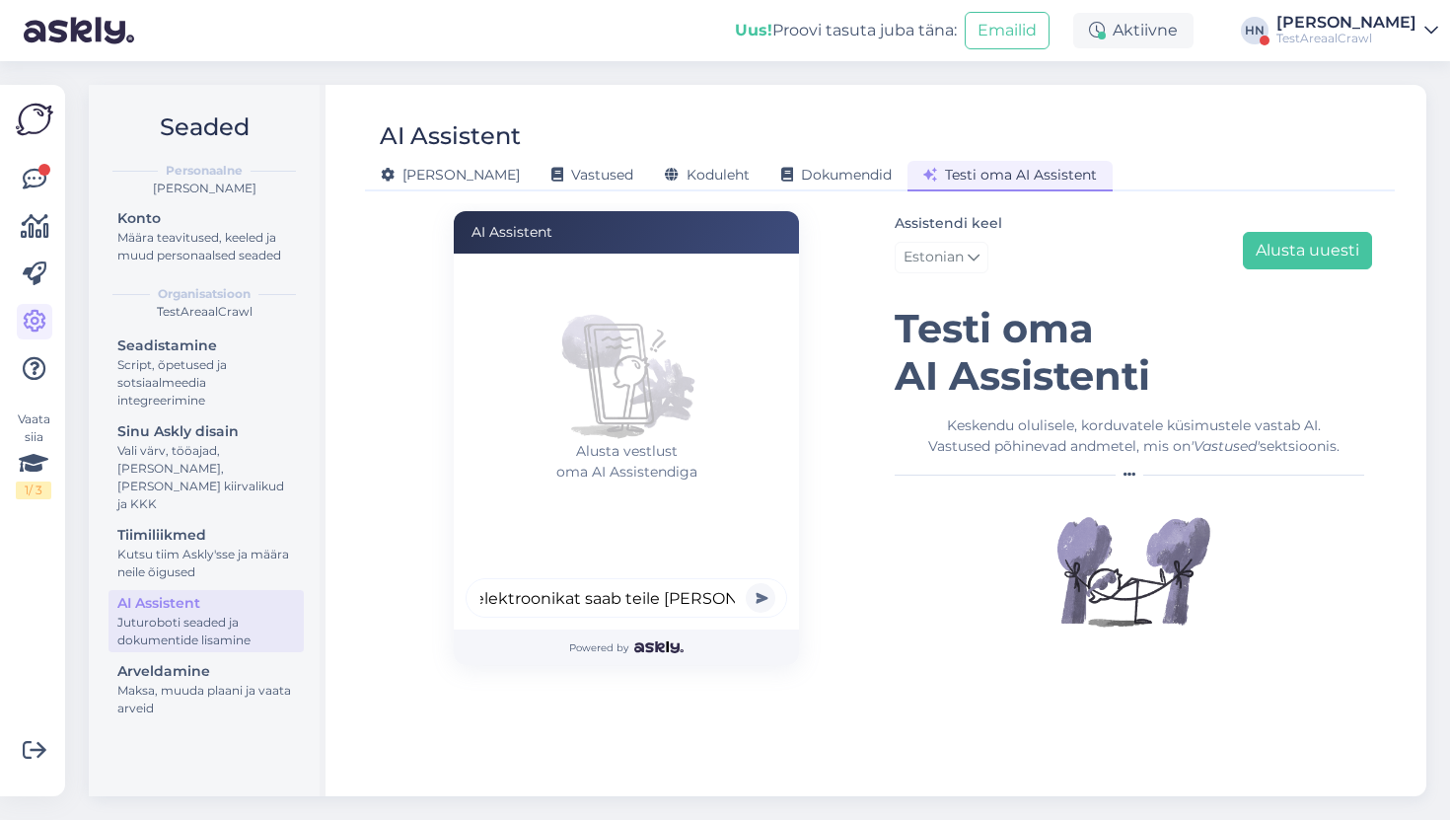
click at [746, 583] on button "submit" at bounding box center [761, 598] width 30 height 30
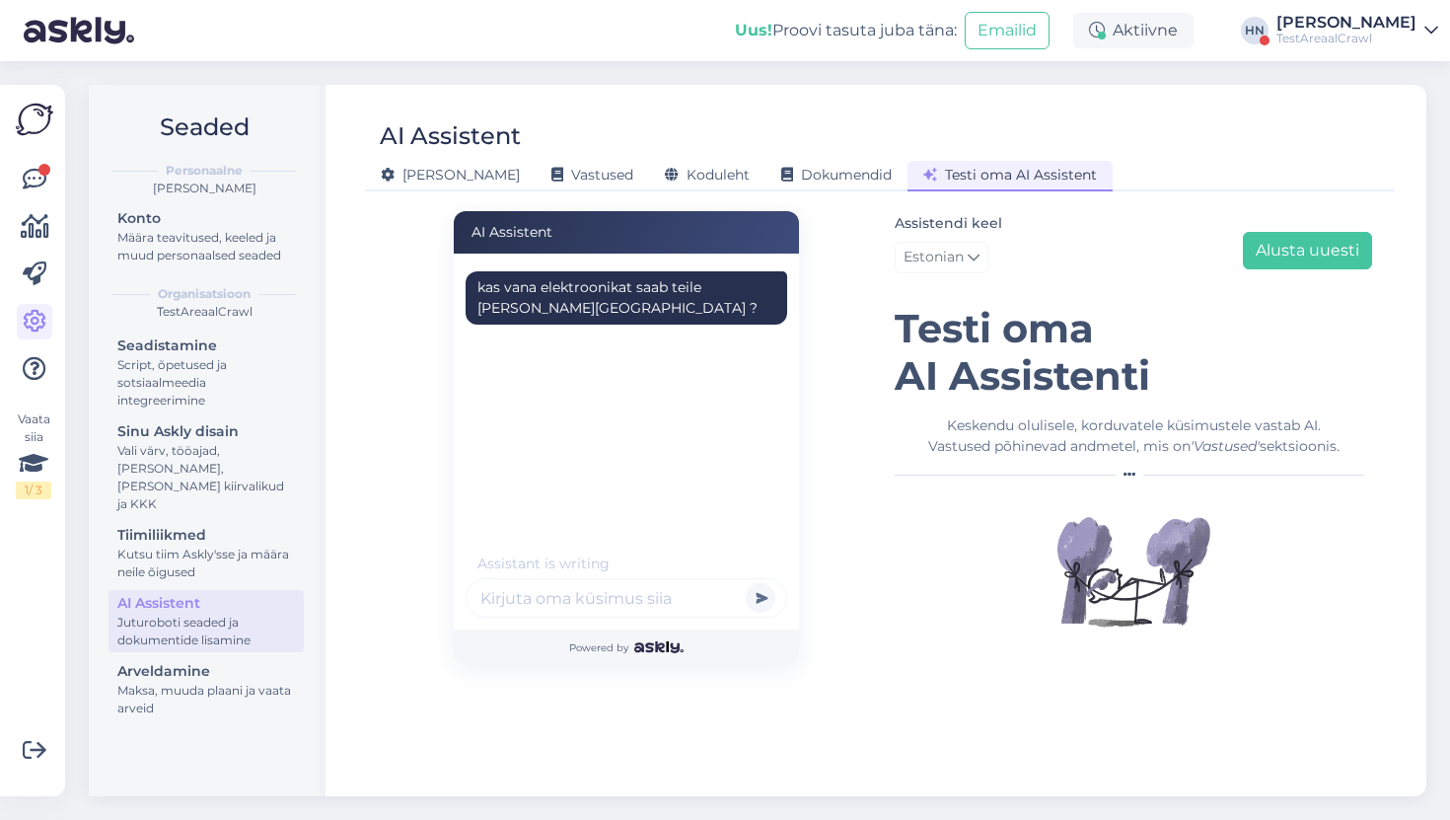
scroll to position [0, 0]
click at [489, 238] on div "AI Assistent" at bounding box center [626, 232] width 345 height 42
click at [703, 146] on div "AI Assistent" at bounding box center [870, 135] width 1010 height 37
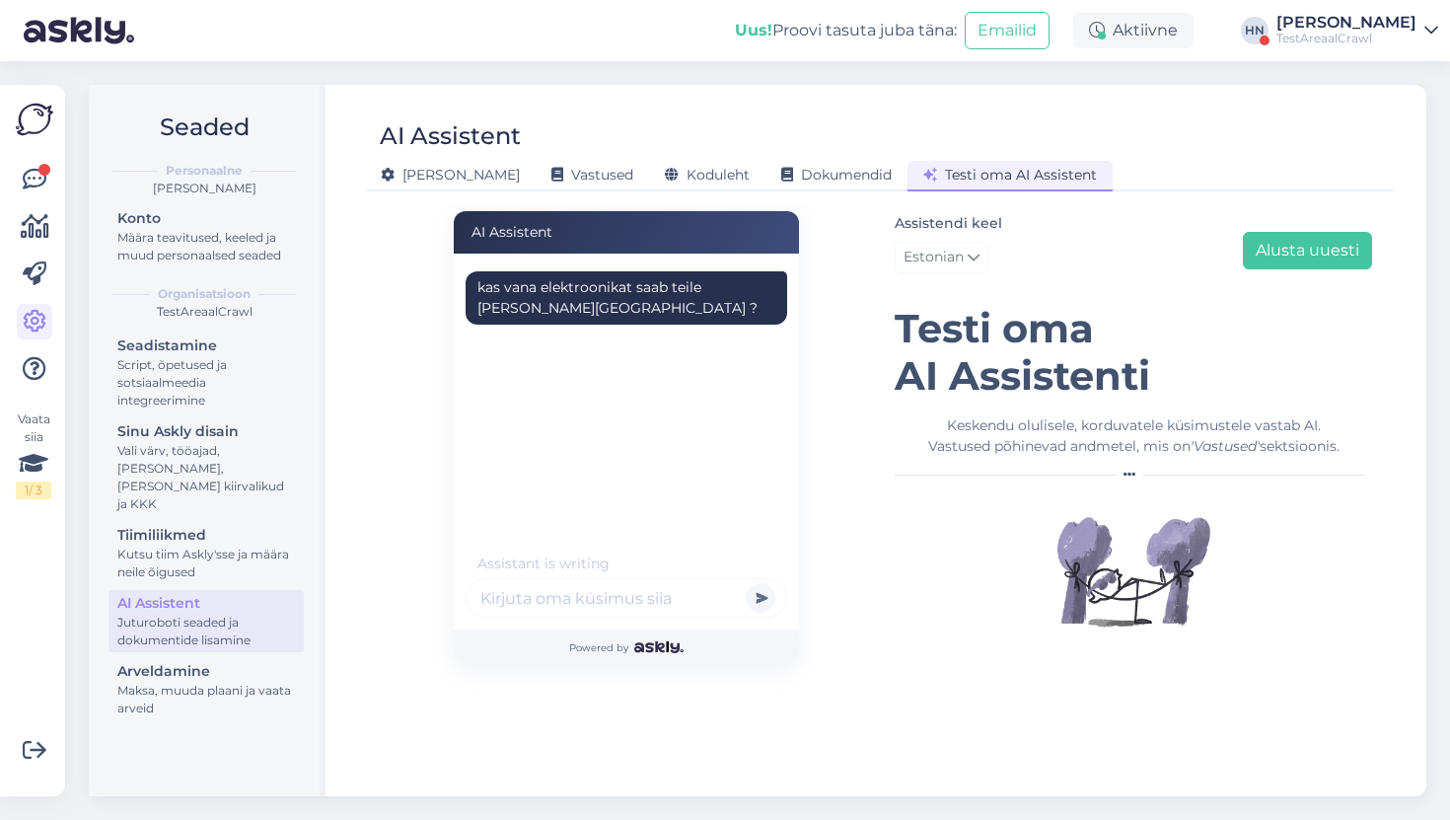
click at [809, 19] on div "Uus! Proovi tasuta [PERSON_NAME]:" at bounding box center [846, 31] width 222 height 24
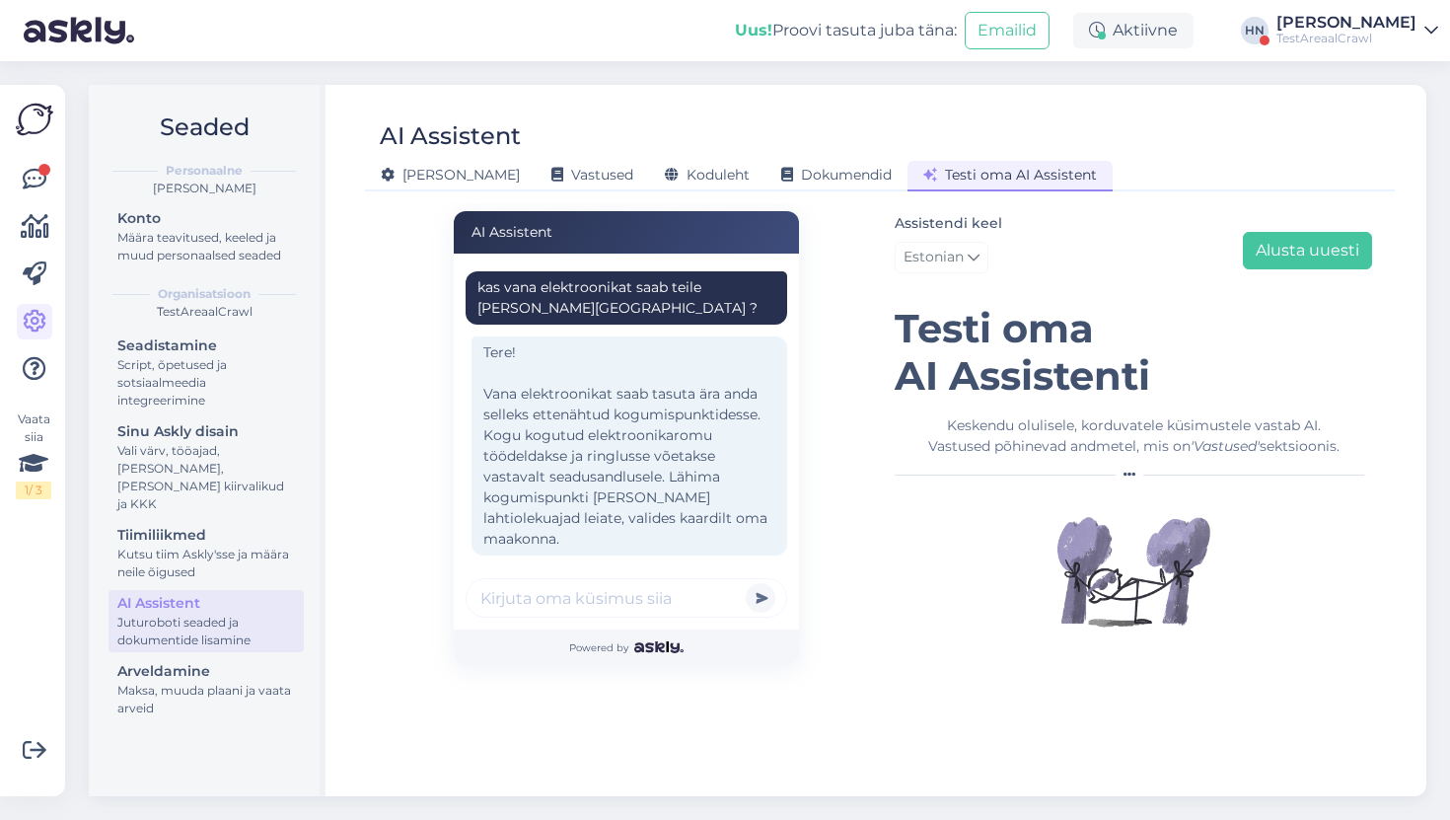
click at [1265, 273] on div "Assistendi keel Estonian Alusta uuesti" at bounding box center [1133, 246] width 477 height 70
click at [1275, 252] on button "Alusta uuesti" at bounding box center [1307, 250] width 129 height 37
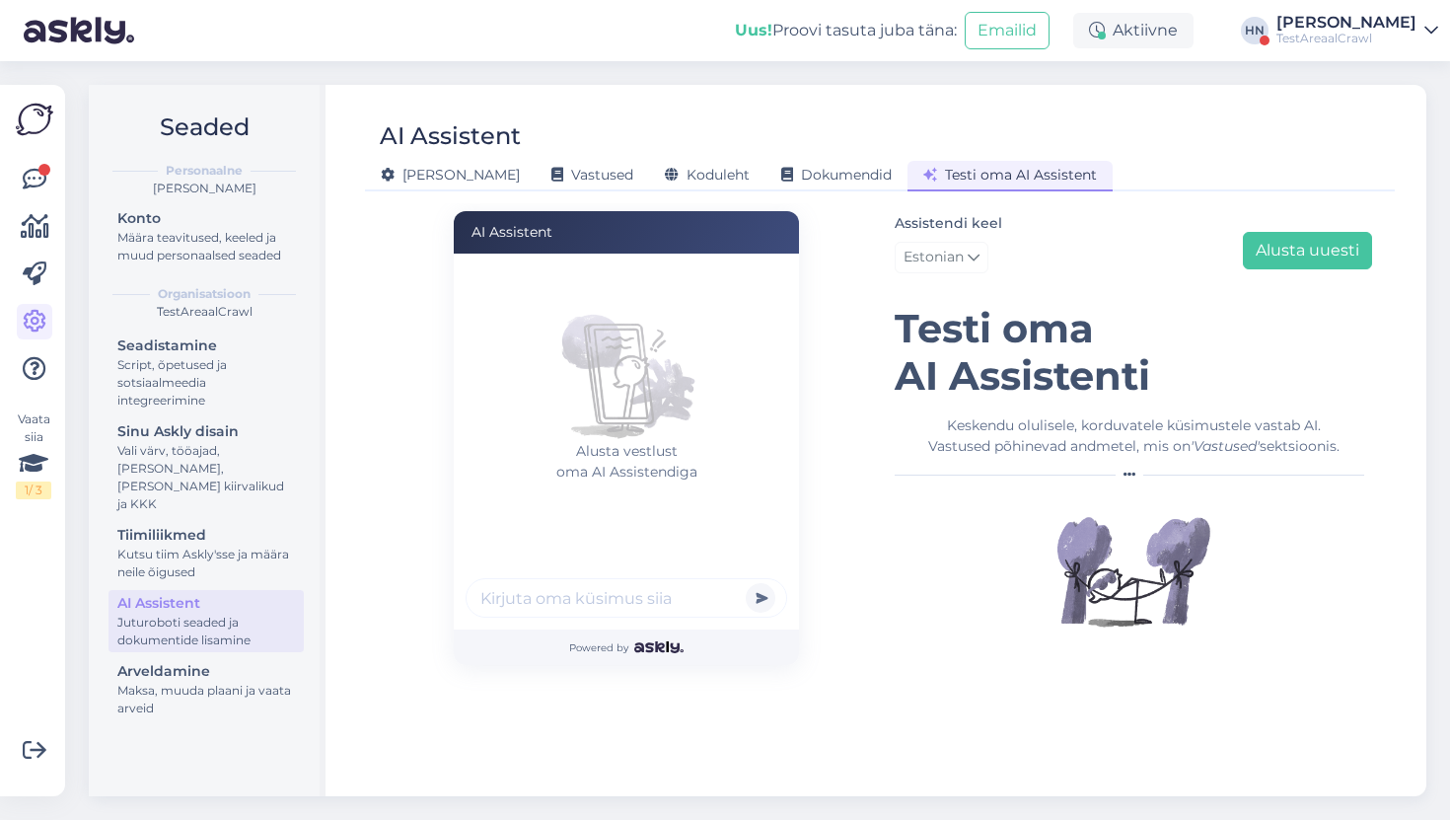
click at [612, 599] on input "text" at bounding box center [627, 597] width 322 height 39
type input "Mis sorti telekat soovitate ?"
click at [746, 583] on button "submit" at bounding box center [761, 598] width 30 height 30
